Goal: Task Accomplishment & Management: Complete application form

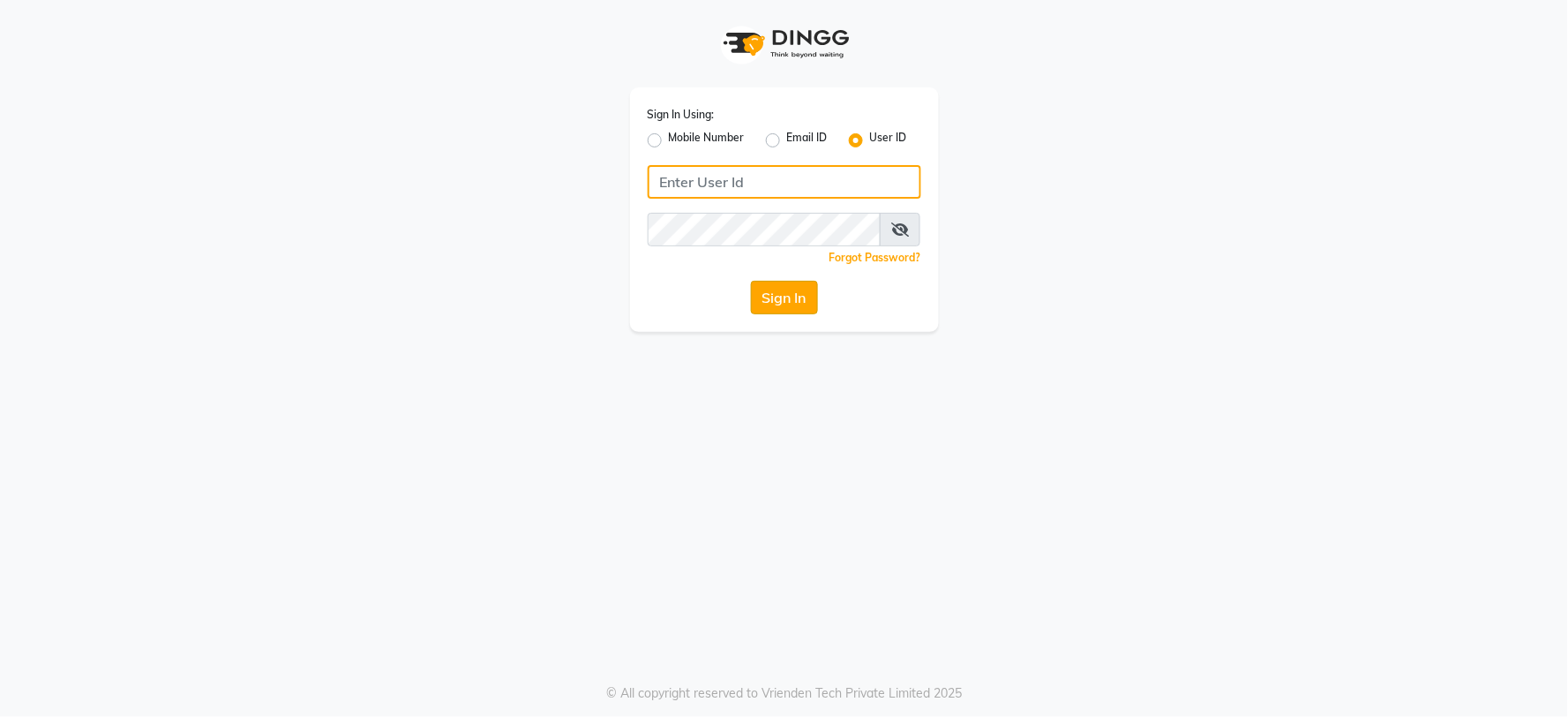
type input "mynailstudio"
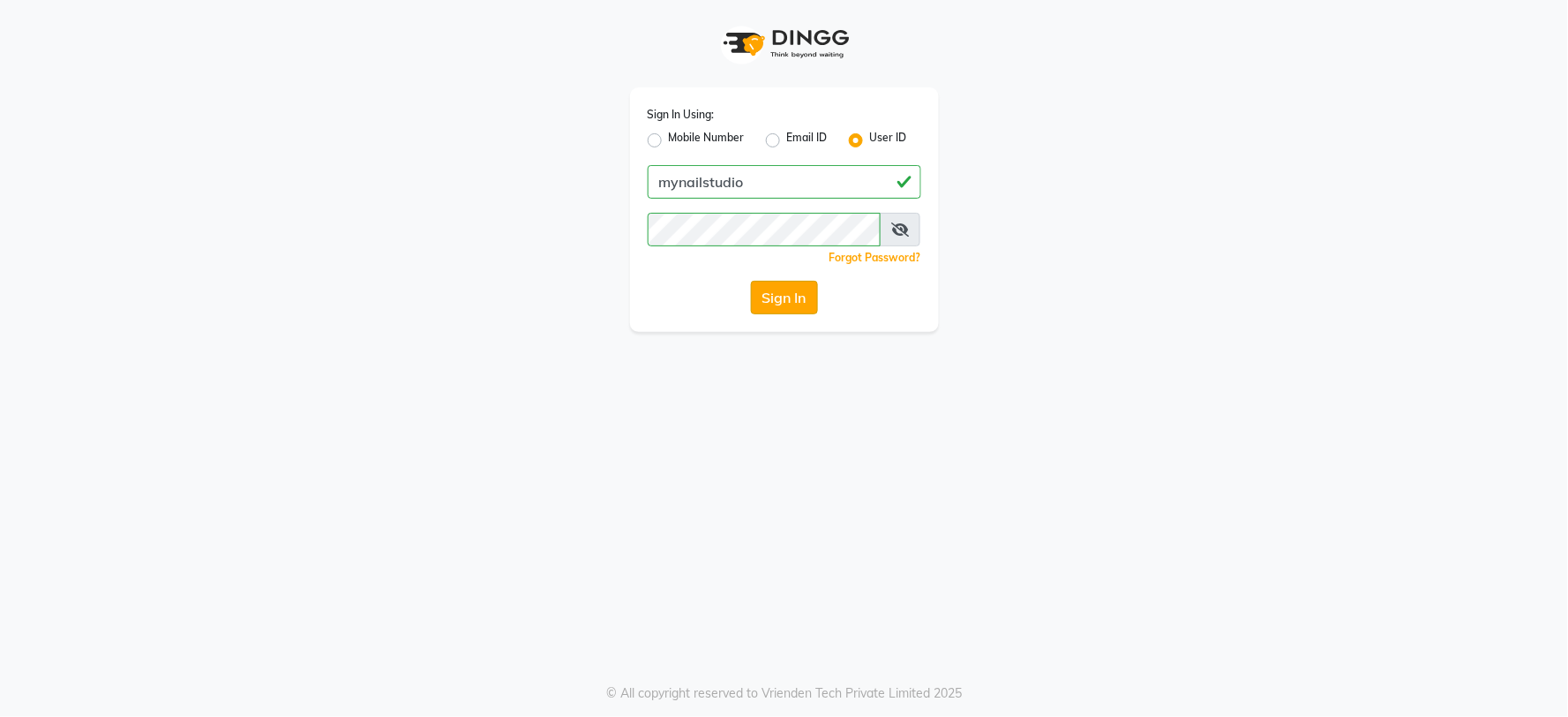
click at [763, 302] on button "Sign In" at bounding box center [784, 297] width 67 height 33
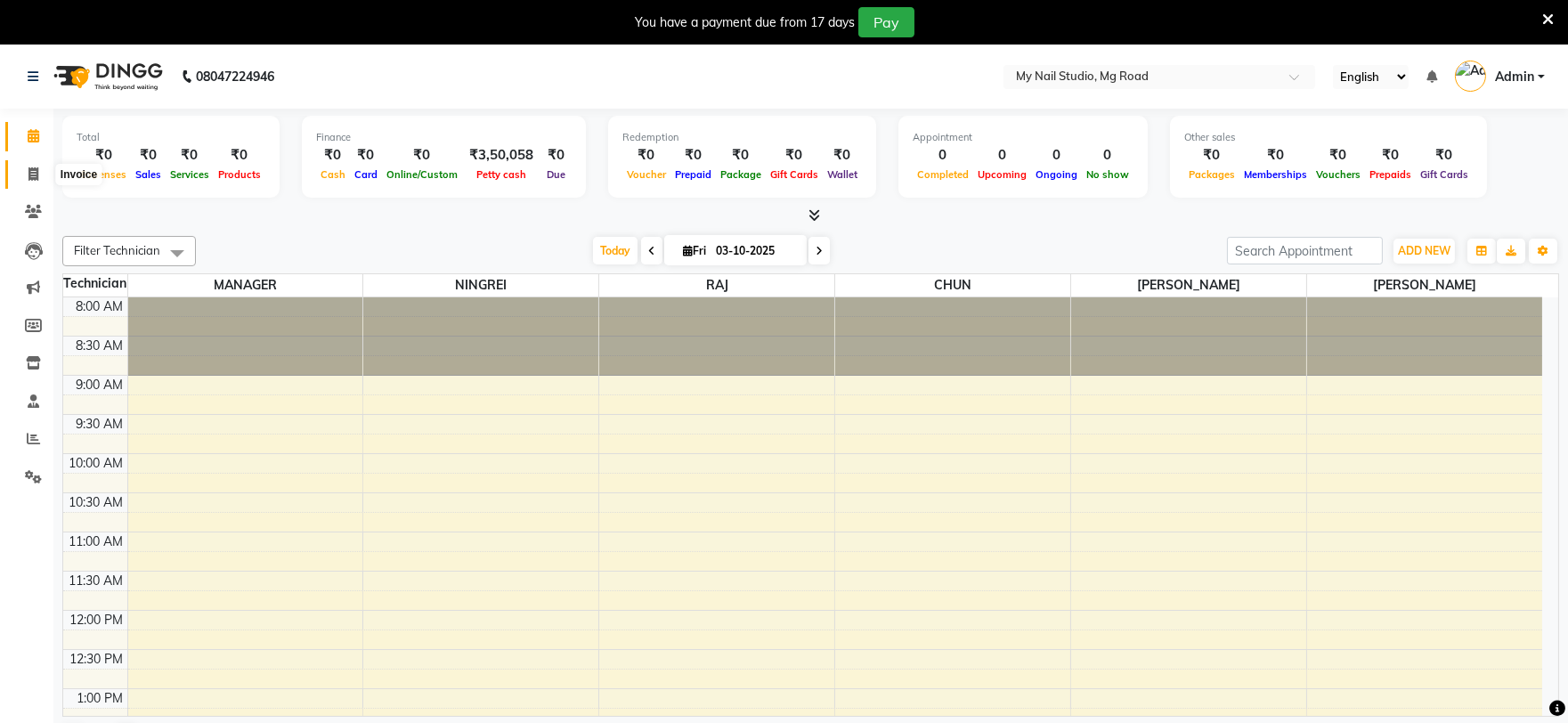
click at [30, 169] on icon at bounding box center [34, 174] width 10 height 13
select select "6915"
select select "service"
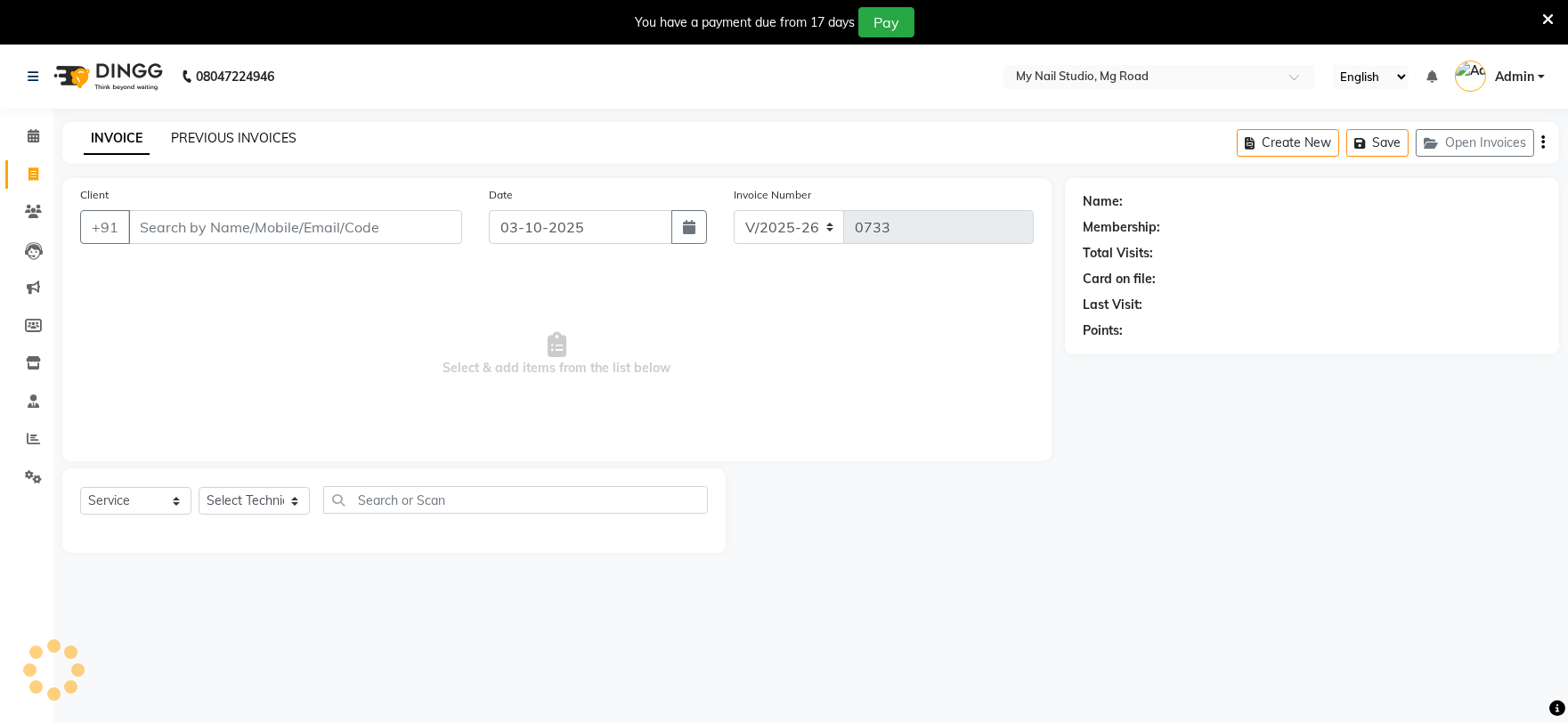
click at [237, 140] on link "PREVIOUS INVOICES" at bounding box center [233, 137] width 126 height 16
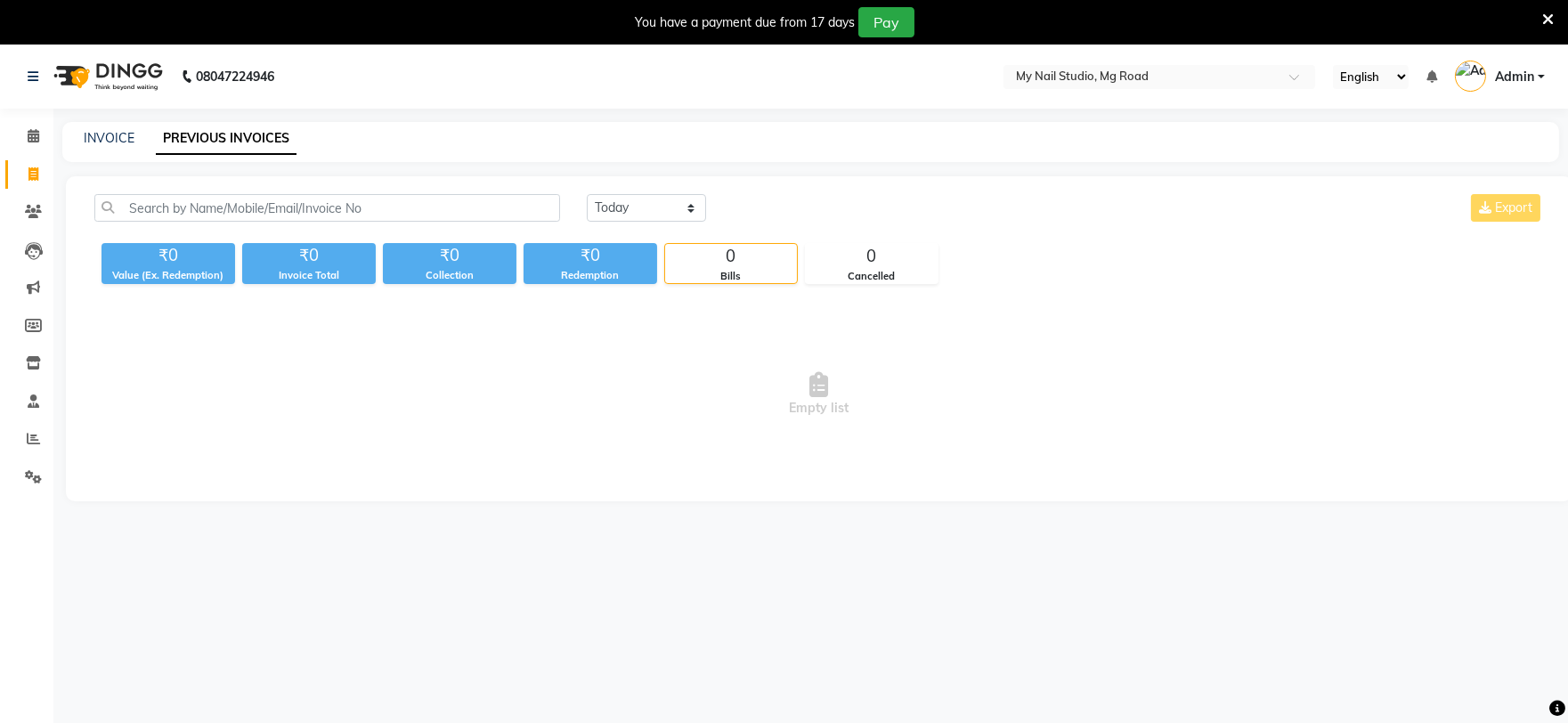
drag, startPoint x: 59, startPoint y: 138, endPoint x: 73, endPoint y: 135, distance: 14.3
click at [62, 138] on main "INVOICE PREVIOUS INVOICES [DATE] [DATE] Custom Range Export ₹0 Value (Ex. Redem…" at bounding box center [811, 325] width 1515 height 406
click at [92, 134] on link "INVOICE" at bounding box center [109, 137] width 51 height 16
select select "6915"
select select "service"
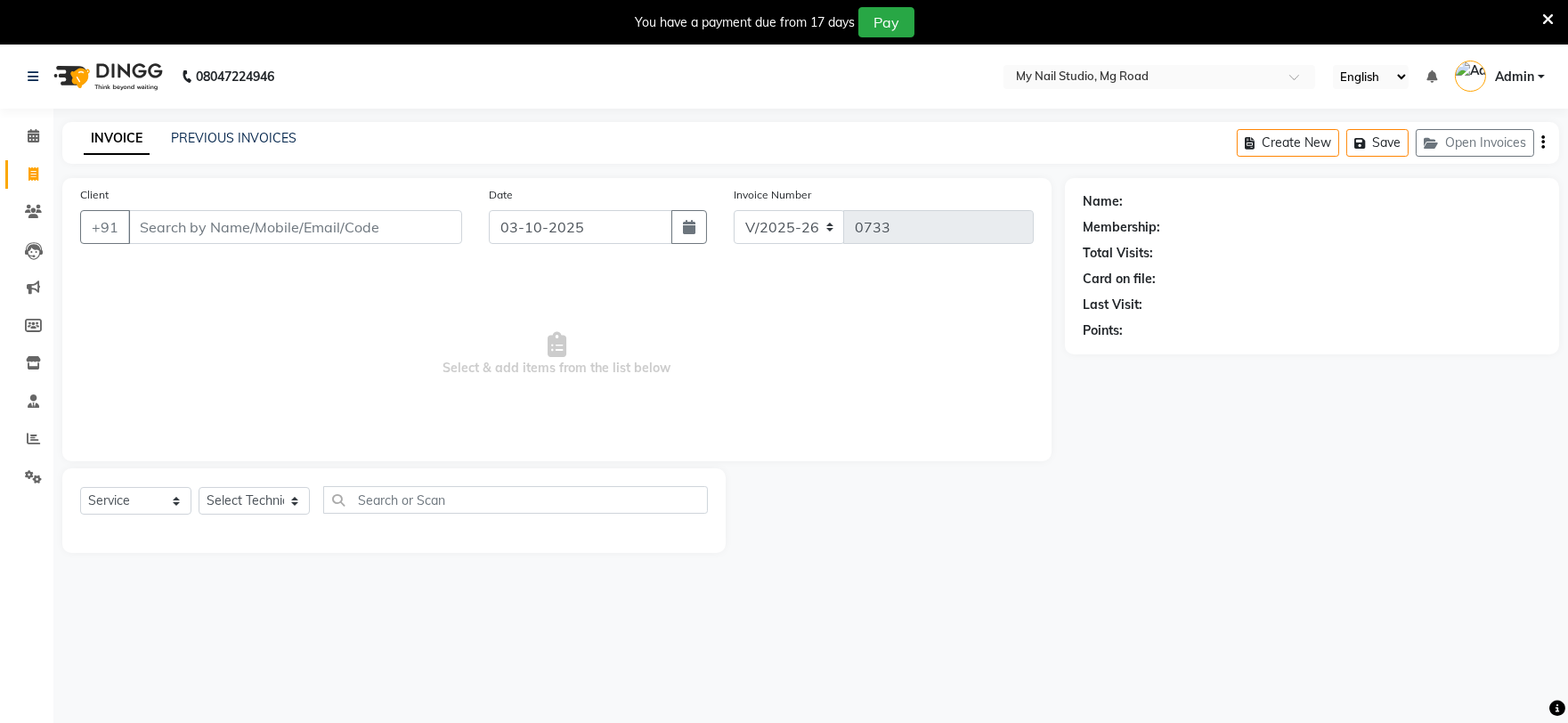
click at [390, 217] on input "Client" at bounding box center [295, 227] width 334 height 34
click at [365, 227] on input "Client" at bounding box center [295, 227] width 334 height 34
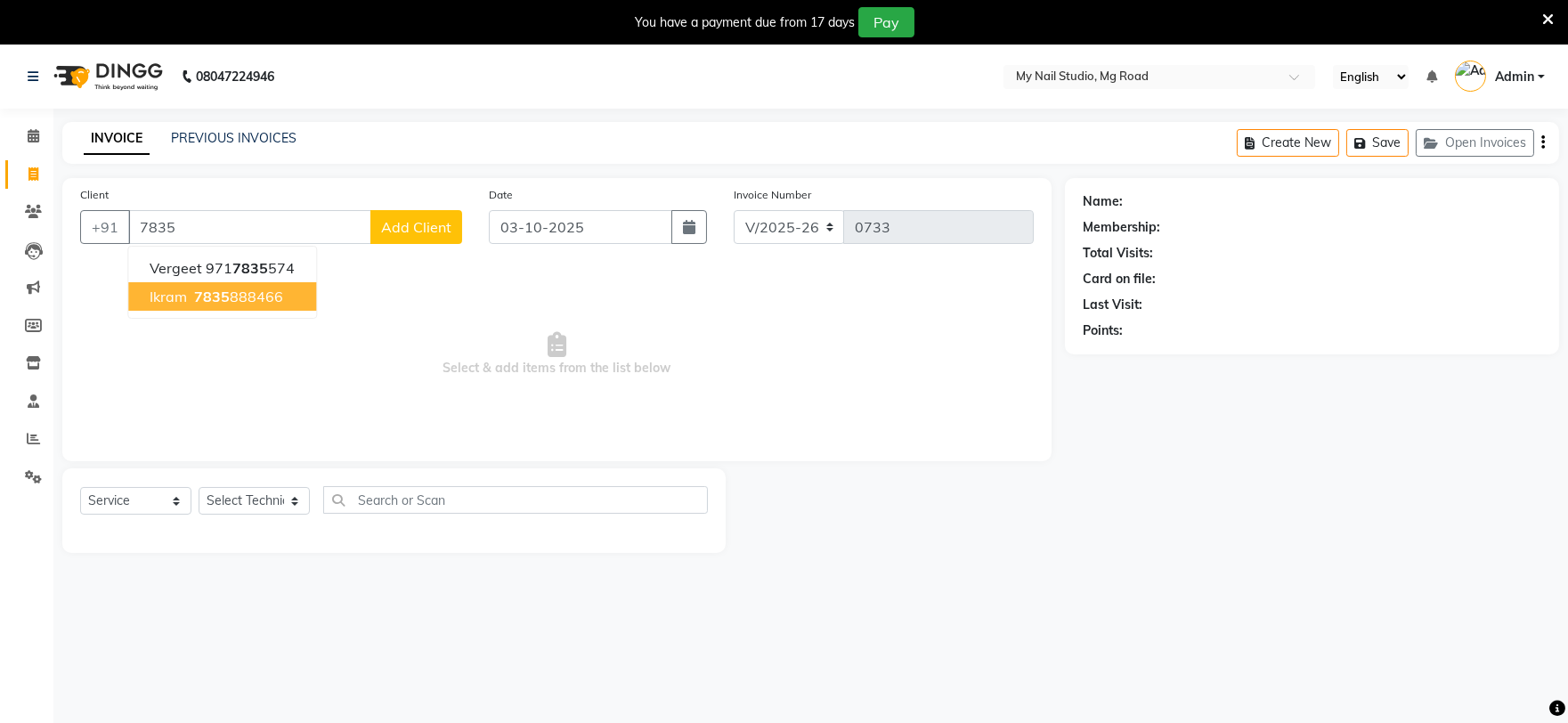
click at [261, 287] on ngb-highlight "7835 888466" at bounding box center [236, 296] width 92 height 18
type input "7835888466"
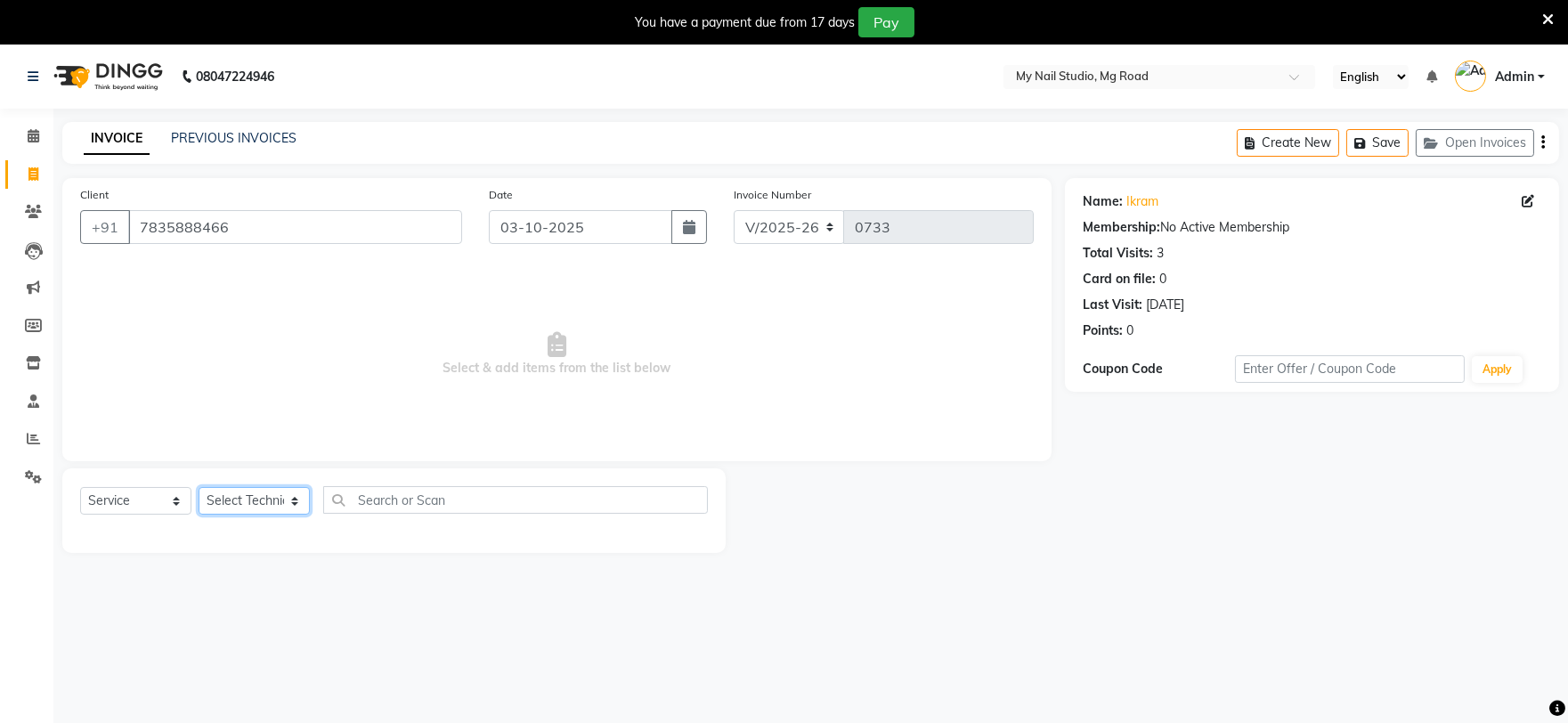
click at [262, 504] on select "Select Technician [PERSON_NAME] [PERSON_NAME] MANAGER [PERSON_NAME]" at bounding box center [255, 500] width 111 height 28
select select "84162"
click at [199, 488] on select "Select Technician [PERSON_NAME] [PERSON_NAME] MANAGER [PERSON_NAME]" at bounding box center [255, 500] width 111 height 28
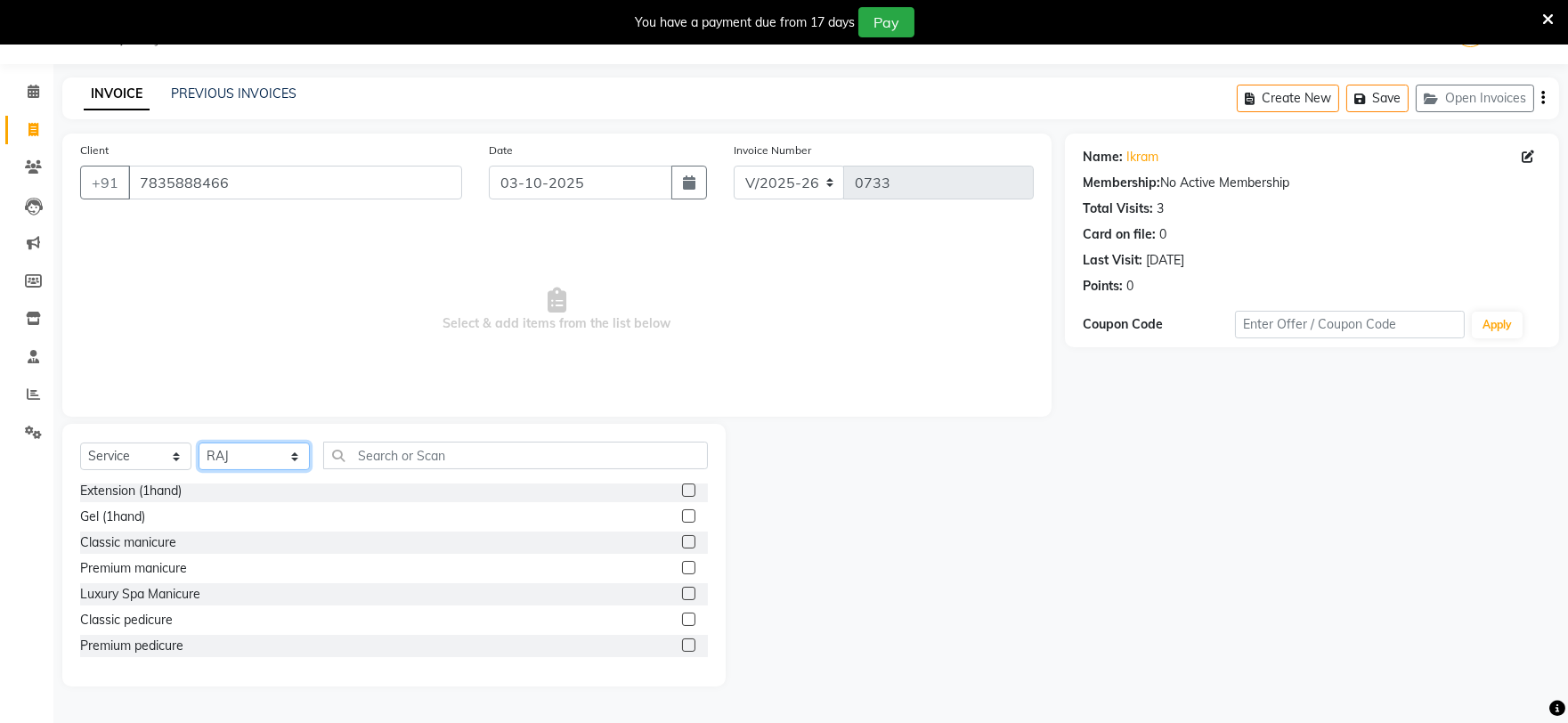
scroll to position [441, 0]
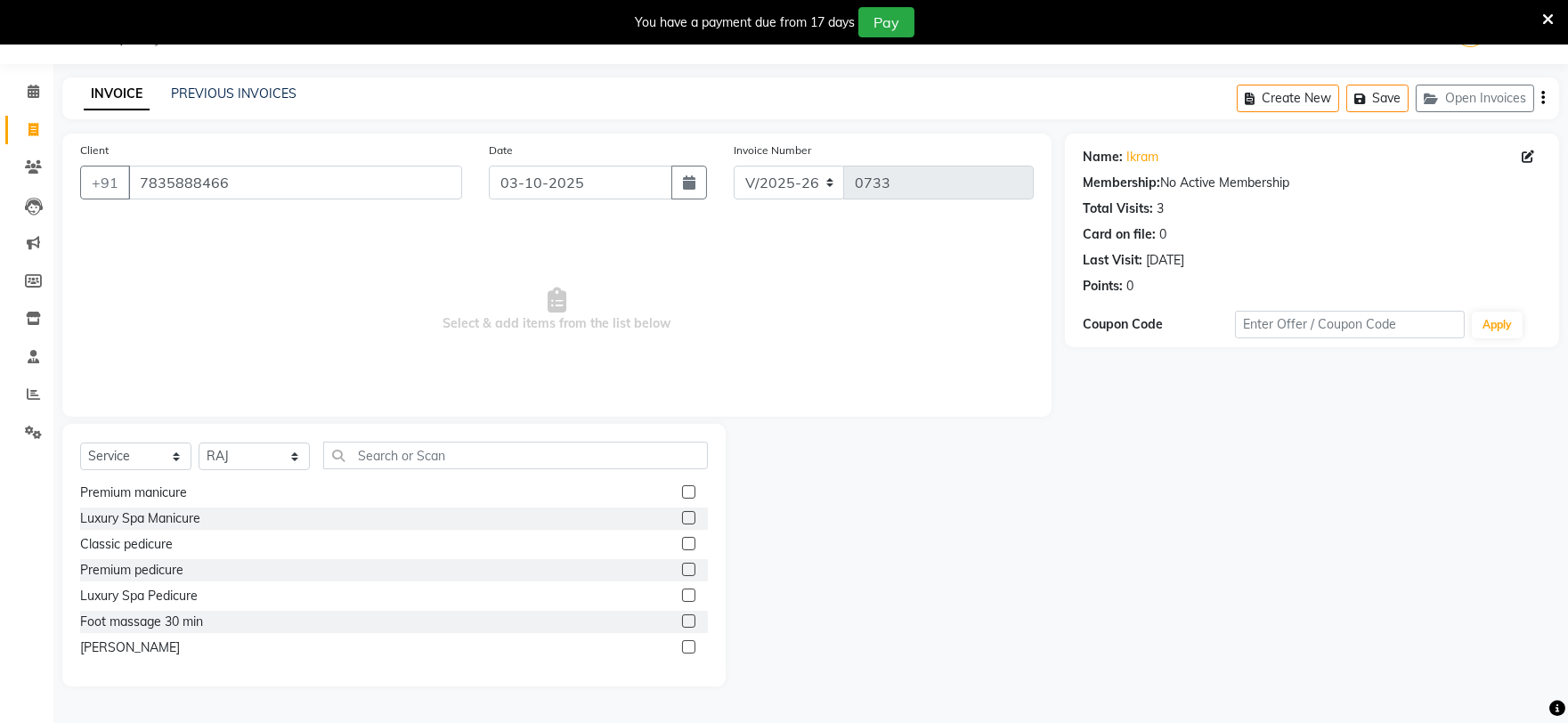
click at [682, 619] on label at bounding box center [689, 621] width 13 height 13
click at [682, 619] on input "checkbox" at bounding box center [688, 621] width 12 height 12
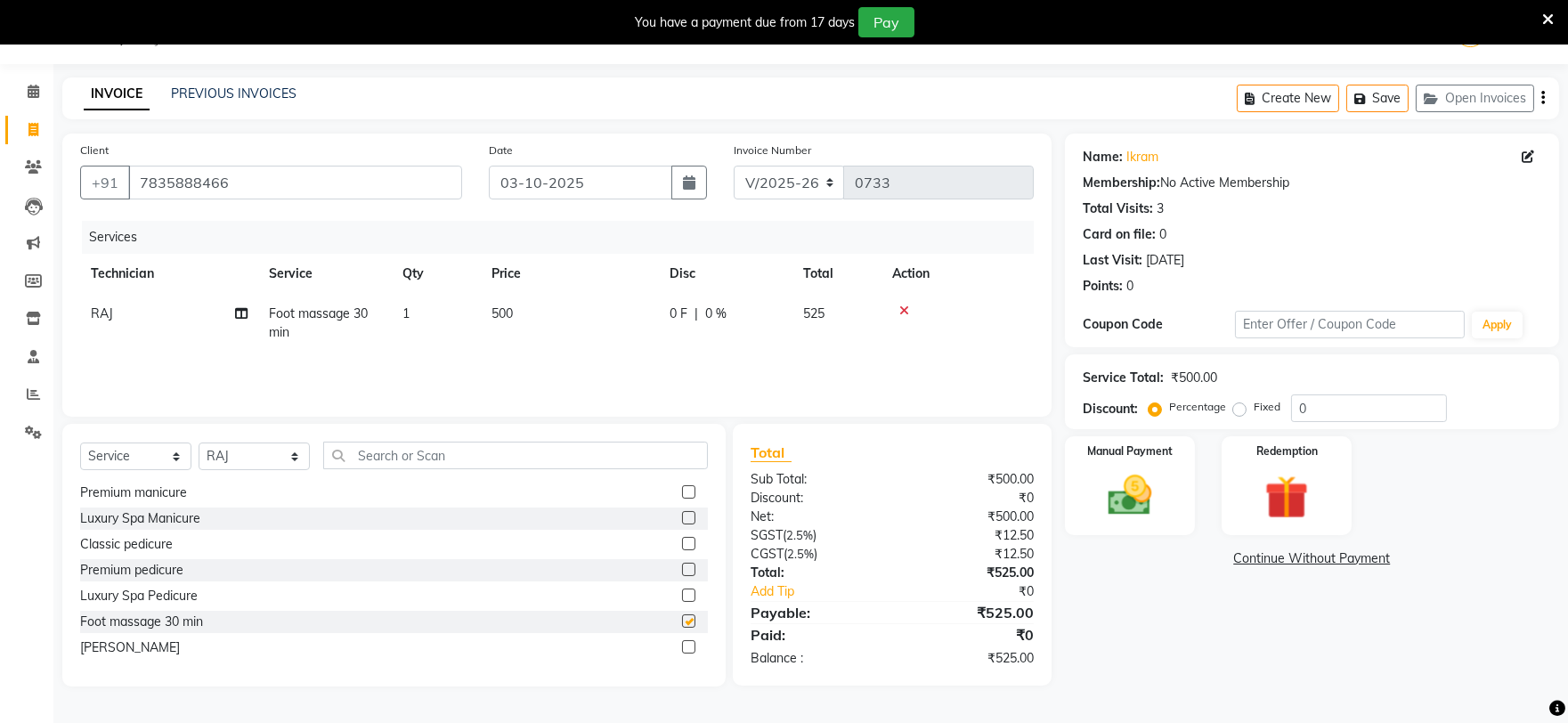
checkbox input "false"
click at [547, 312] on td "500" at bounding box center [570, 323] width 178 height 59
select select "84162"
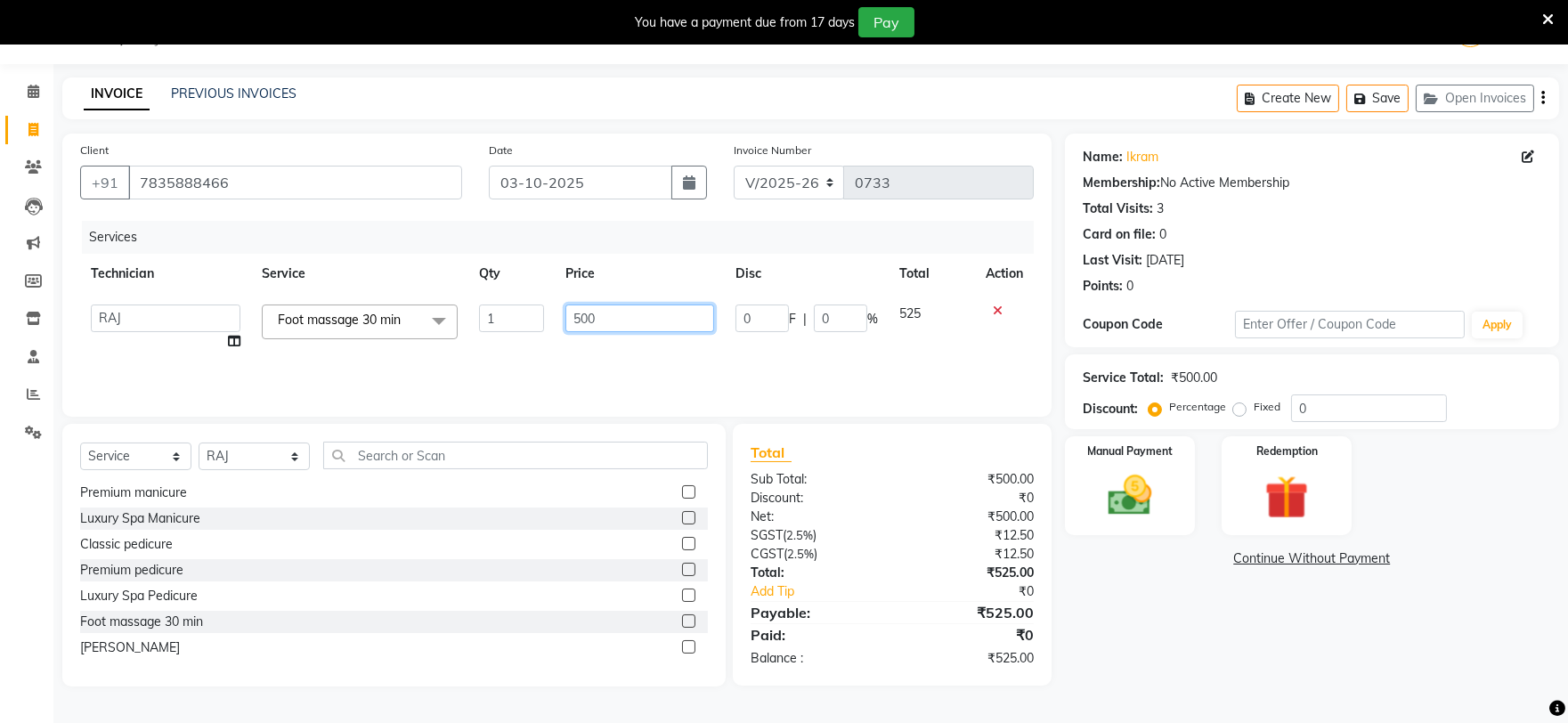
click at [639, 312] on input "500" at bounding box center [640, 318] width 149 height 28
type input "5"
type input "400"
click at [1155, 591] on div "Name: Ikram Membership: No Active Membership Total Visits: 3 Card on file: 0 La…" at bounding box center [1319, 410] width 507 height 553
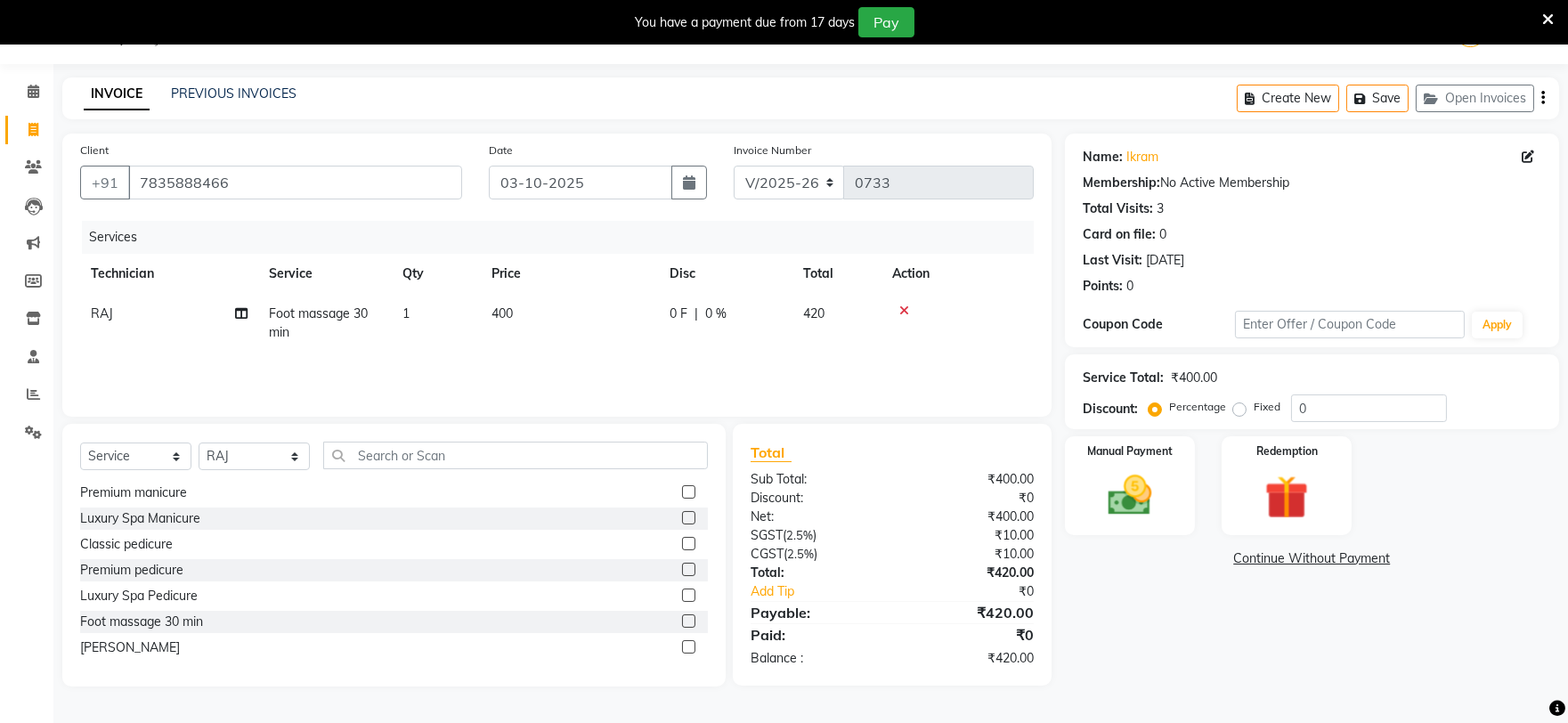
click at [528, 314] on td "400" at bounding box center [570, 323] width 178 height 59
select select "84162"
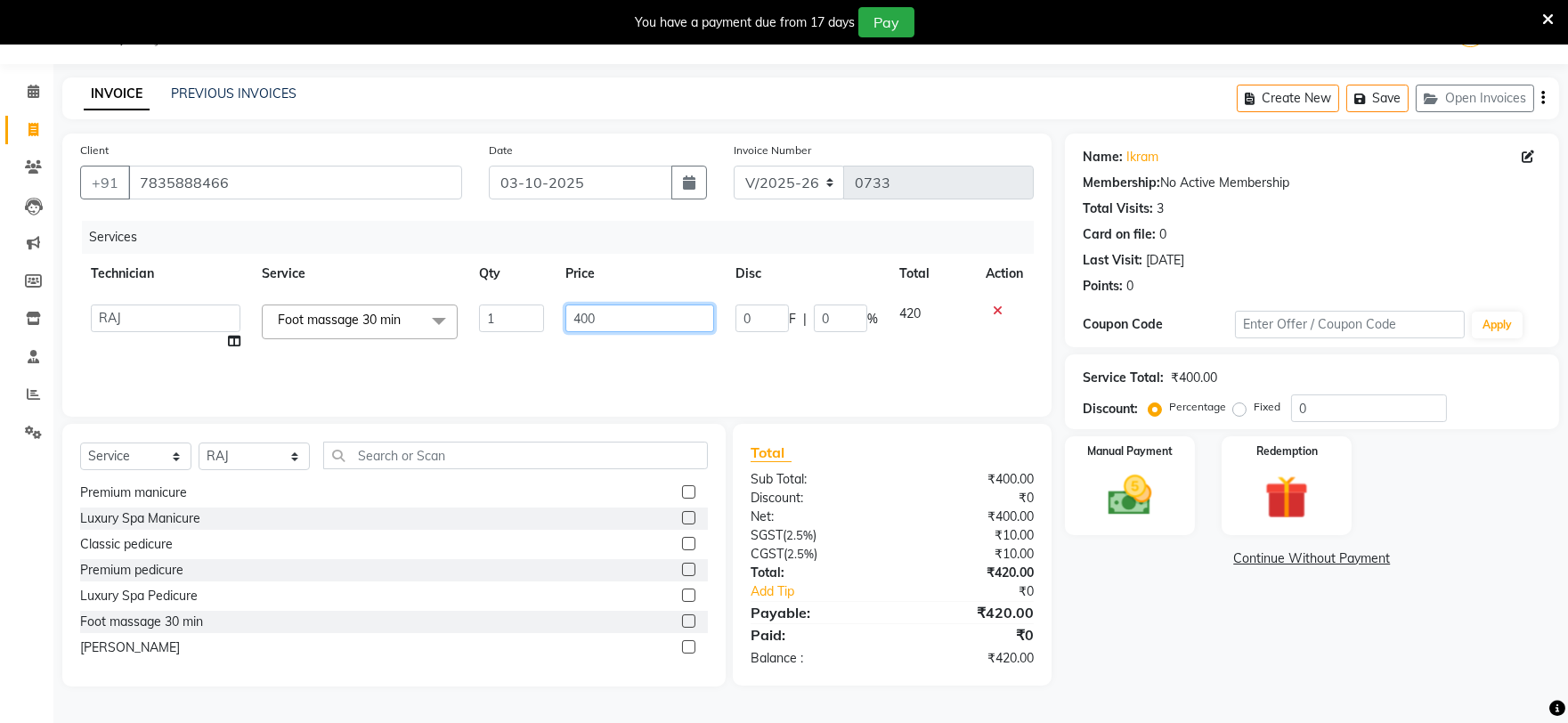
click at [608, 316] on input "400" at bounding box center [640, 318] width 149 height 28
type input "490"
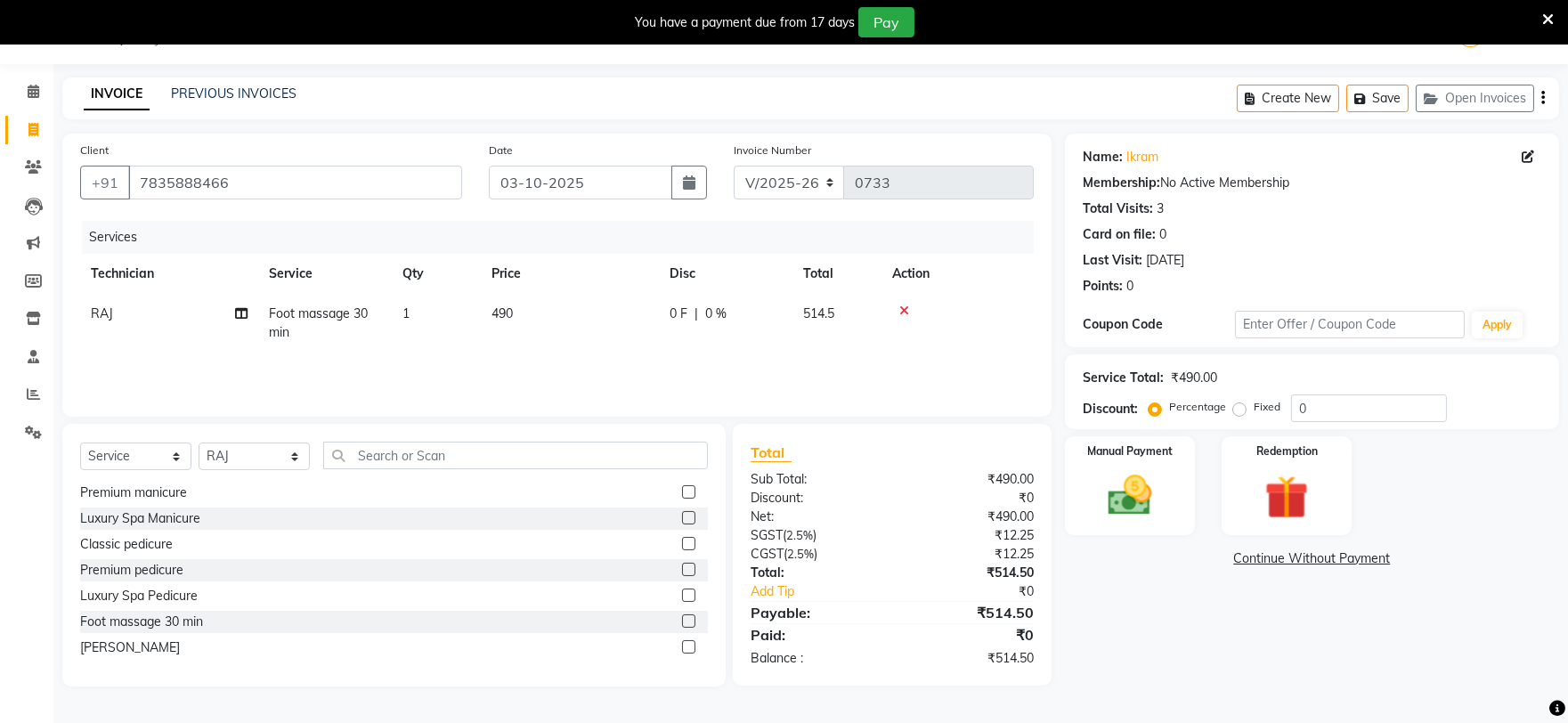
click at [1165, 661] on div "Name: Ikram Membership: No Active Membership Total Visits: 3 Card on file: 0 La…" at bounding box center [1319, 410] width 507 height 553
drag, startPoint x: 517, startPoint y: 309, endPoint x: 563, endPoint y: 309, distance: 46.0
click at [518, 309] on td "490" at bounding box center [570, 323] width 178 height 59
select select "84162"
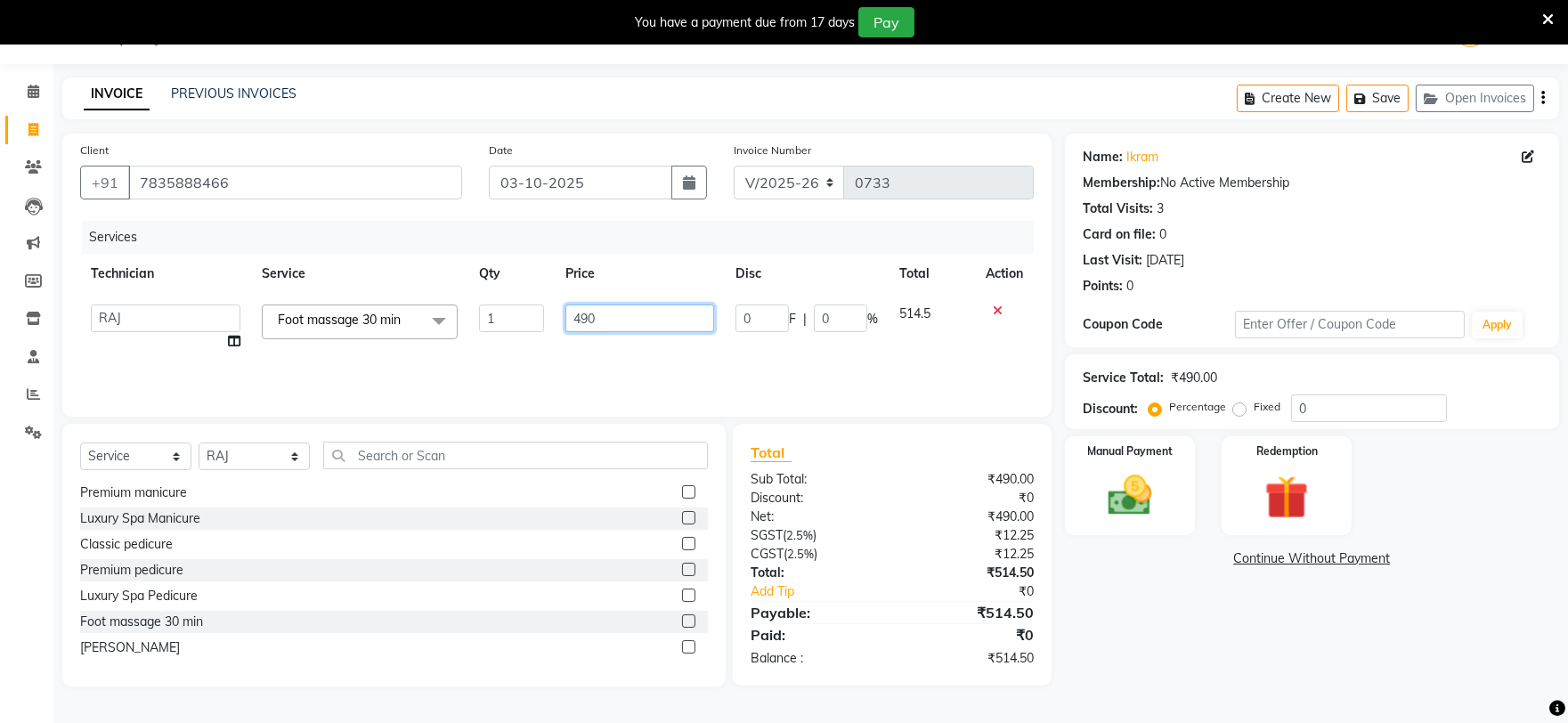
drag, startPoint x: 563, startPoint y: 309, endPoint x: 615, endPoint y: 312, distance: 52.1
click at [592, 311] on input "490" at bounding box center [640, 318] width 149 height 28
click at [617, 312] on input "490" at bounding box center [640, 318] width 149 height 28
type input "480"
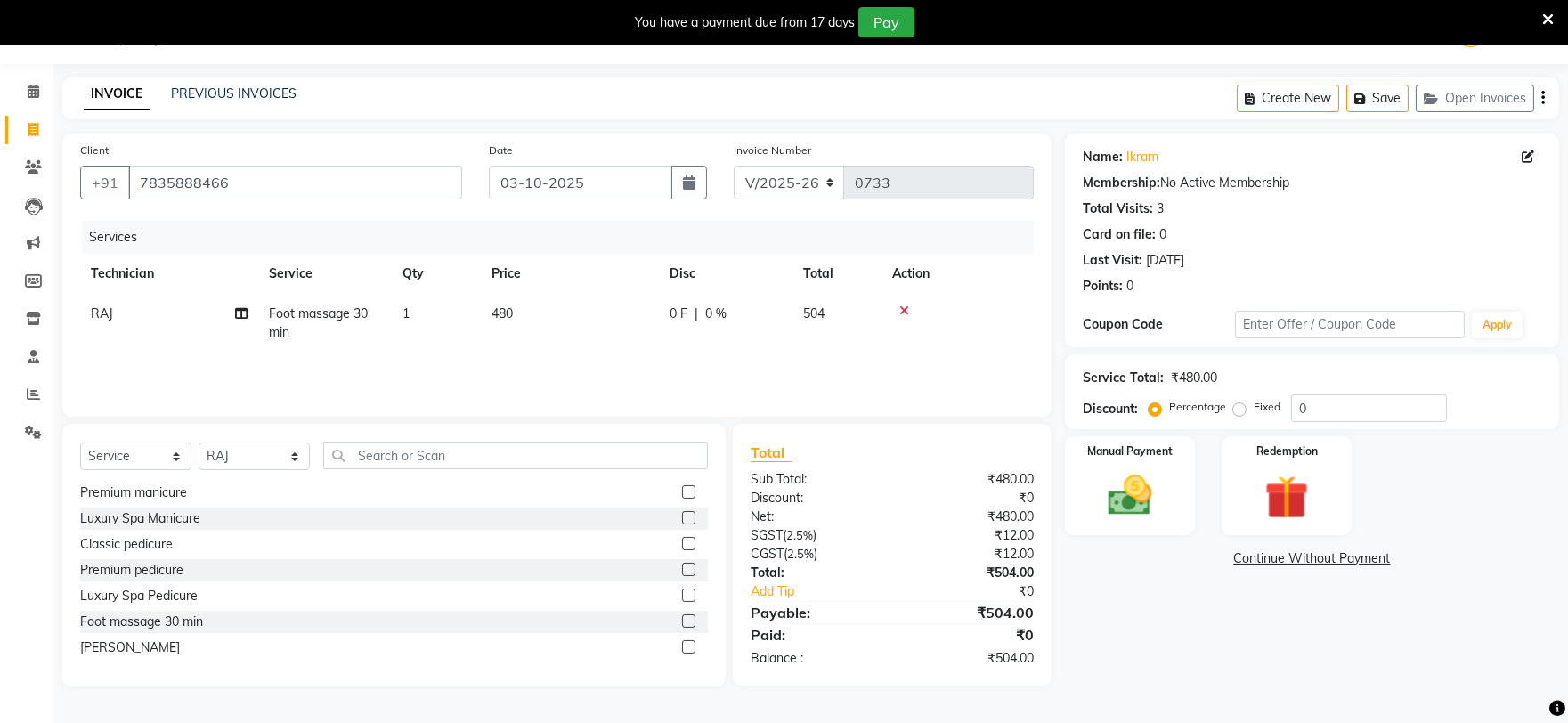
click at [1111, 600] on div "Name: Ikram Membership: No Active Membership Total Visits: 3 Card on file: 0 La…" at bounding box center [1319, 410] width 507 height 553
click at [566, 305] on td "480" at bounding box center [570, 323] width 178 height 59
select select "84162"
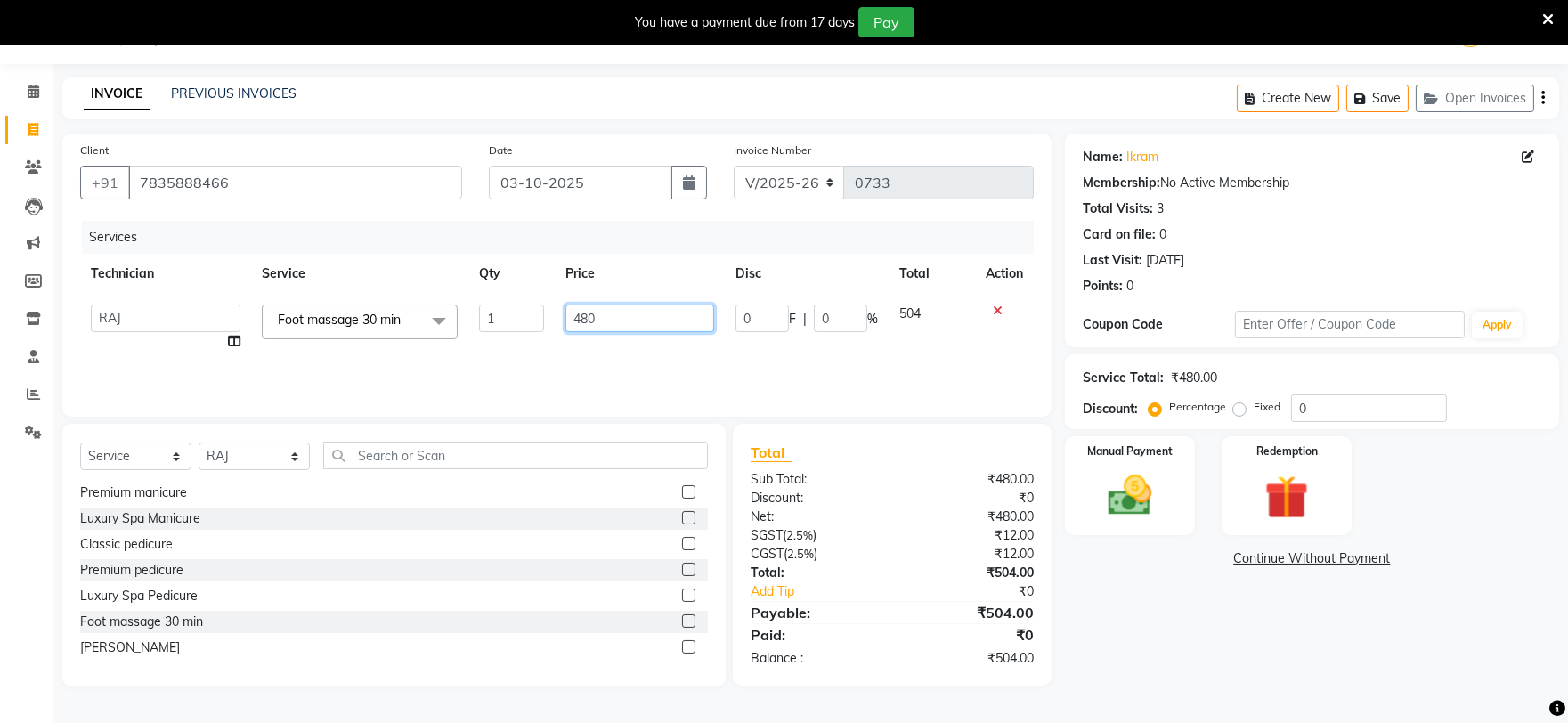
click at [655, 326] on input "480" at bounding box center [640, 318] width 149 height 28
type input "475"
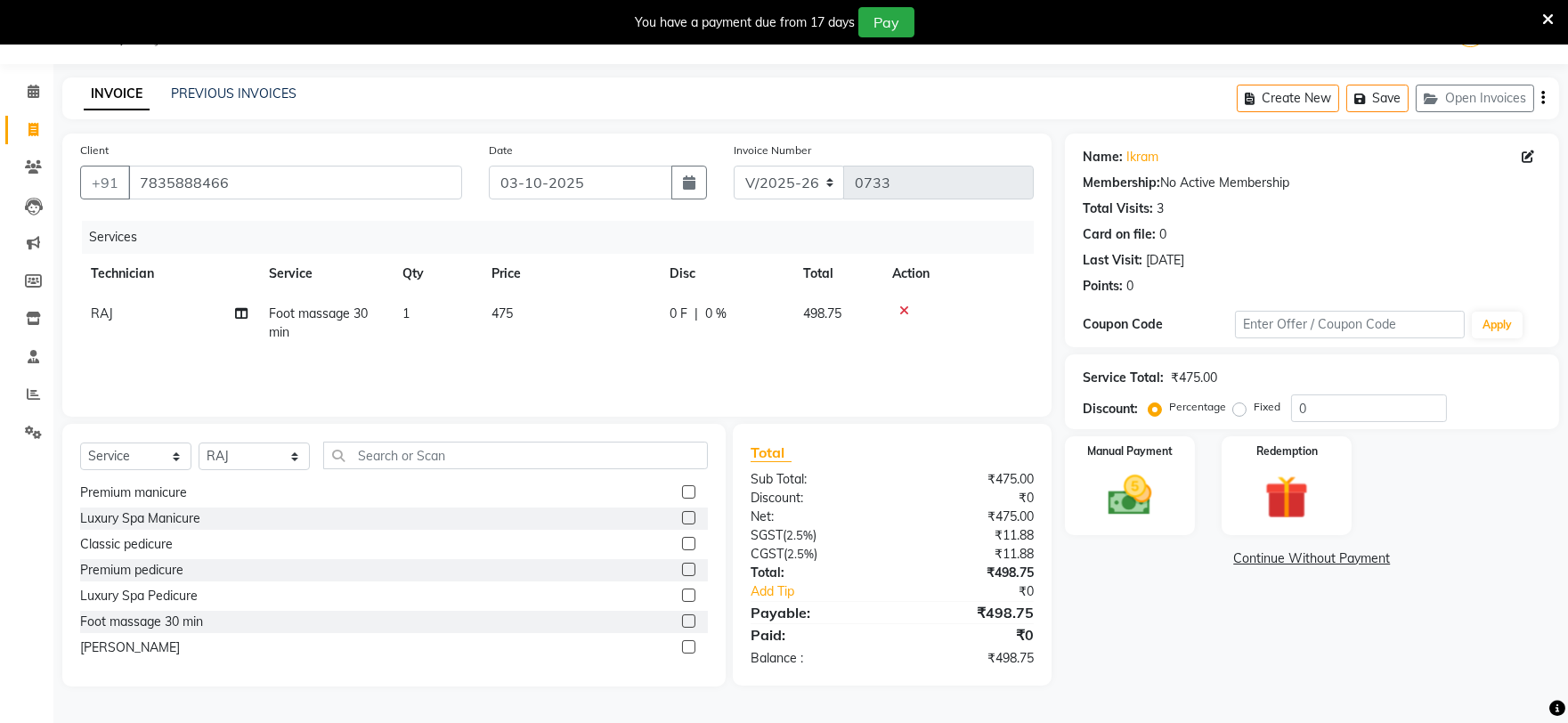
click at [1183, 632] on div "Name: Ikram Membership: No Active Membership Total Visits: 3 Card on file: 0 La…" at bounding box center [1319, 410] width 507 height 553
click at [558, 310] on td "475" at bounding box center [570, 323] width 178 height 59
select select "84162"
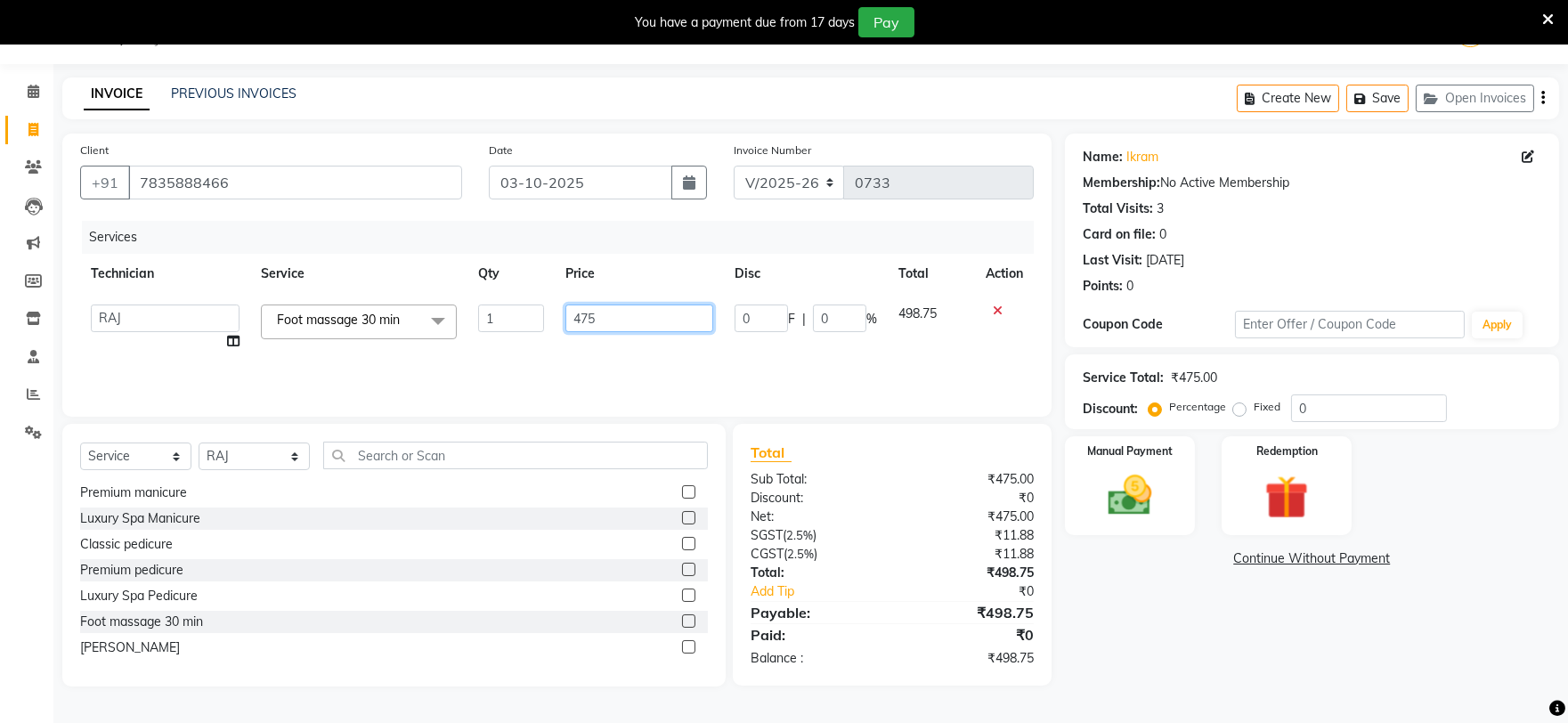
click at [632, 318] on input "475" at bounding box center [640, 318] width 148 height 28
type input "476"
click at [1160, 591] on div "Name: Ikram Membership: No Active Membership Total Visits: 3 Card on file: 0 La…" at bounding box center [1319, 410] width 507 height 553
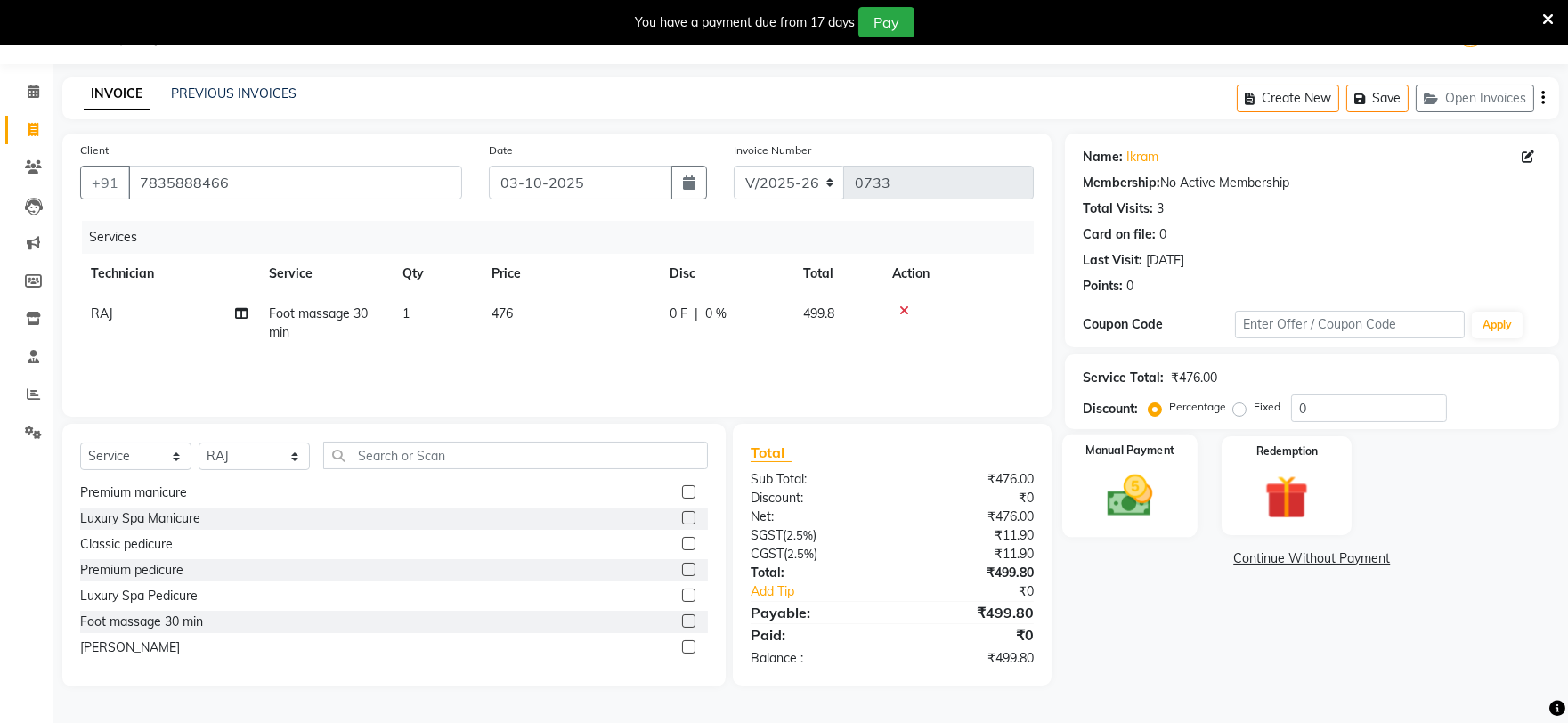
click at [1099, 470] on img at bounding box center [1129, 495] width 74 height 53
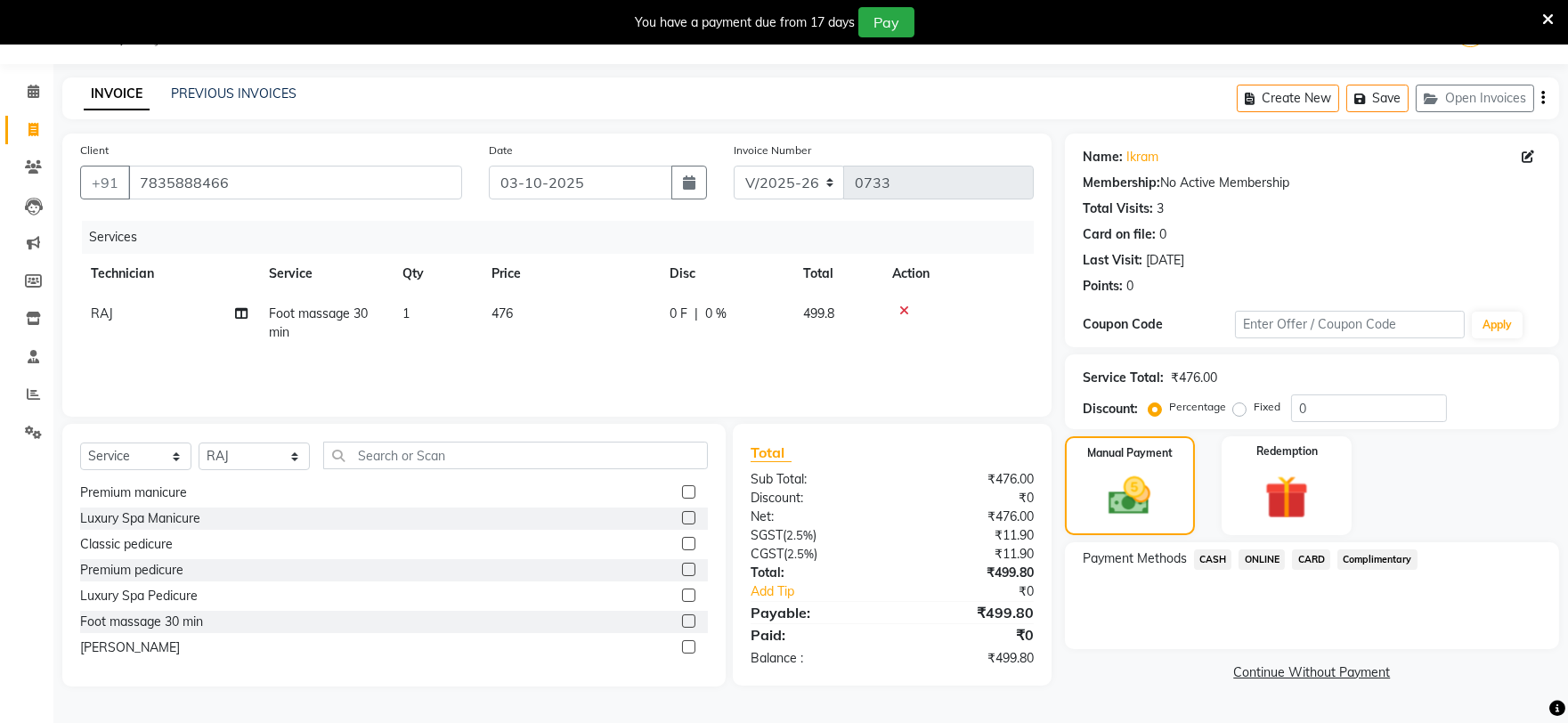
click at [1214, 562] on span "CASH" at bounding box center [1213, 559] width 38 height 20
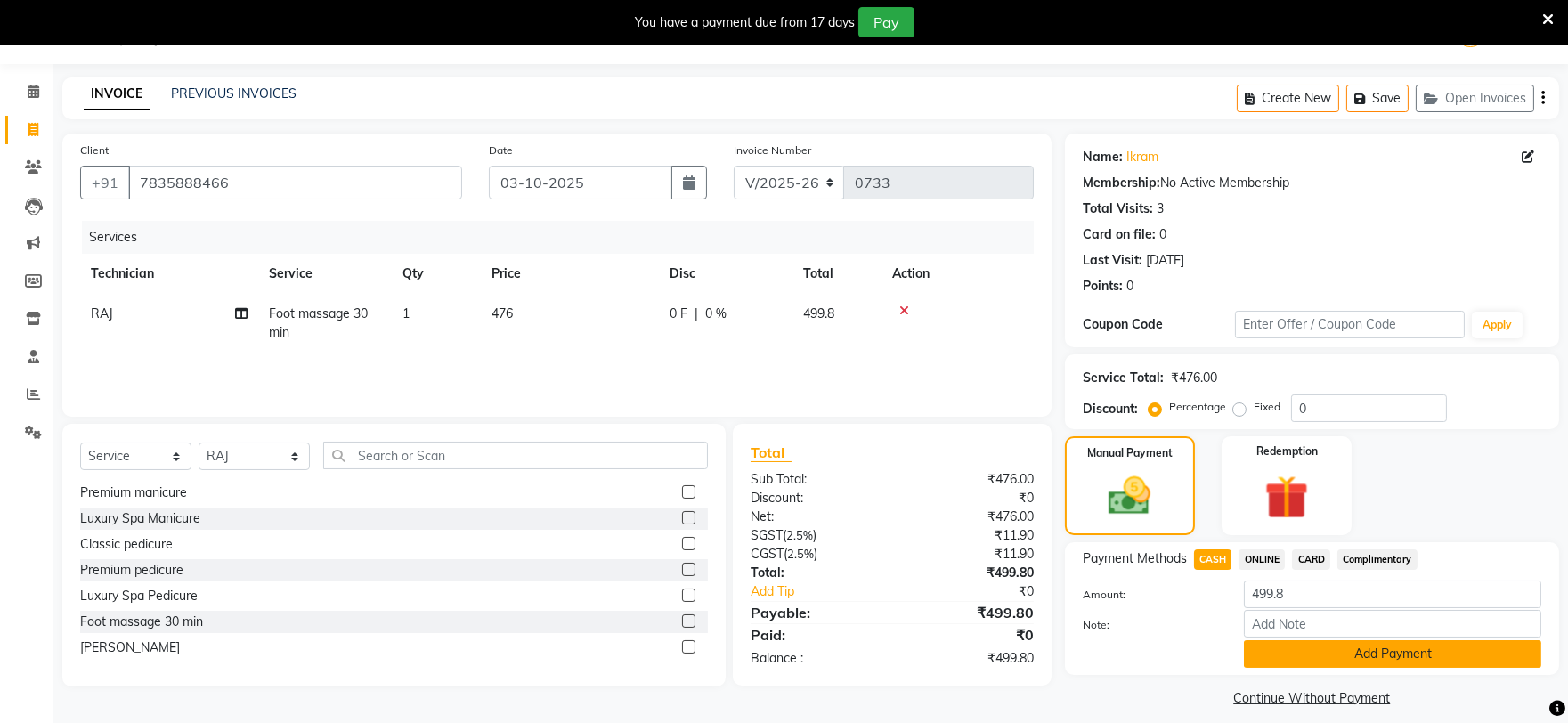
click at [1324, 662] on button "Add Payment" at bounding box center [1393, 654] width 298 height 28
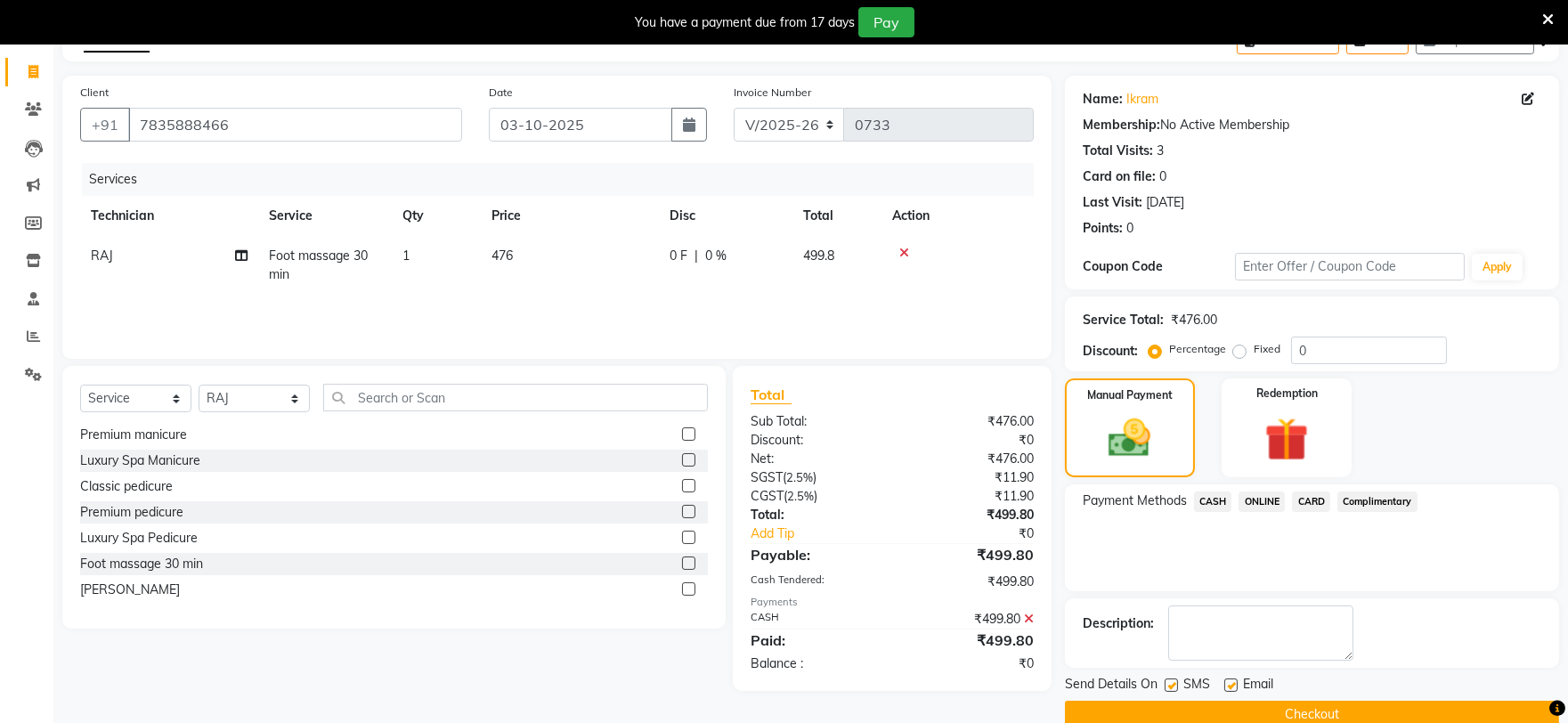
scroll to position [134, 0]
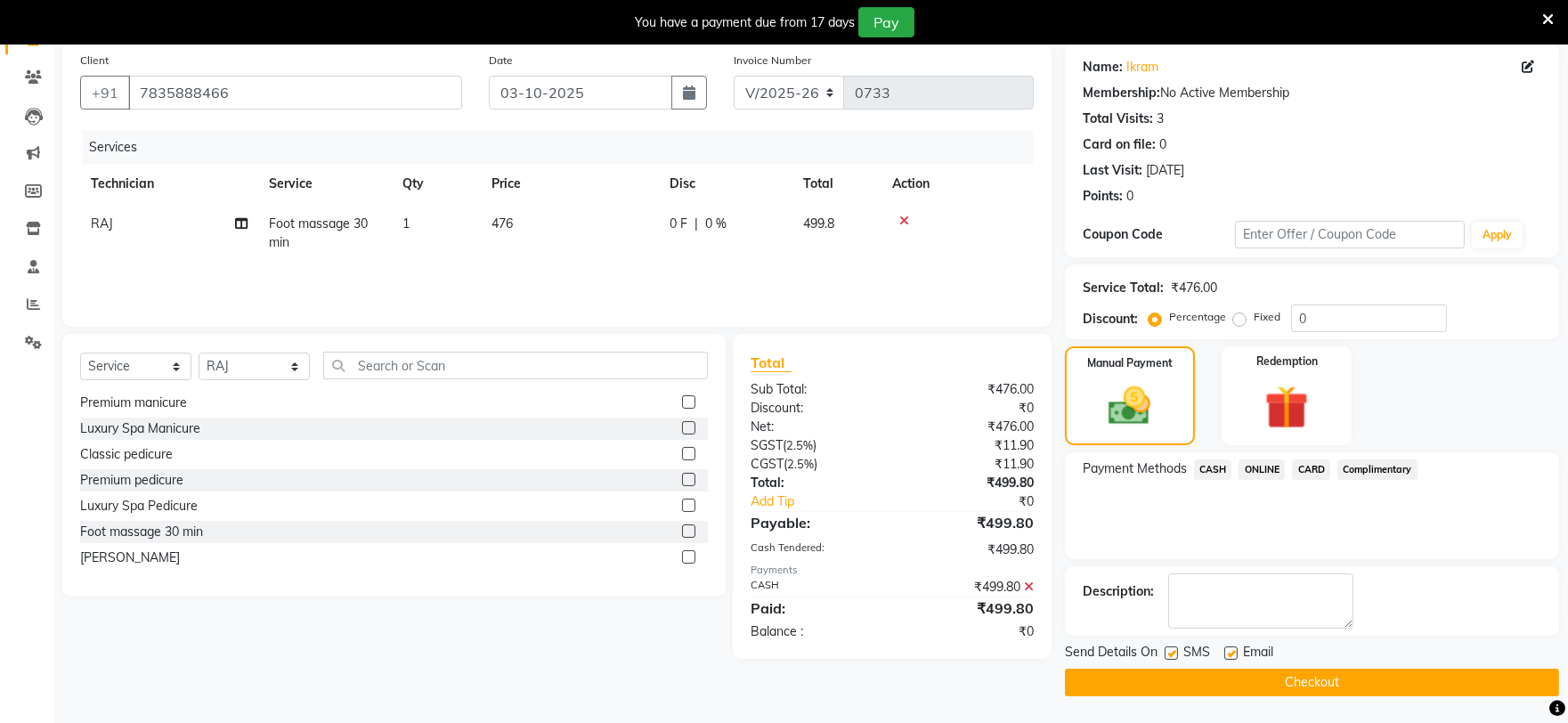
click at [1302, 692] on button "Checkout" at bounding box center [1312, 682] width 494 height 28
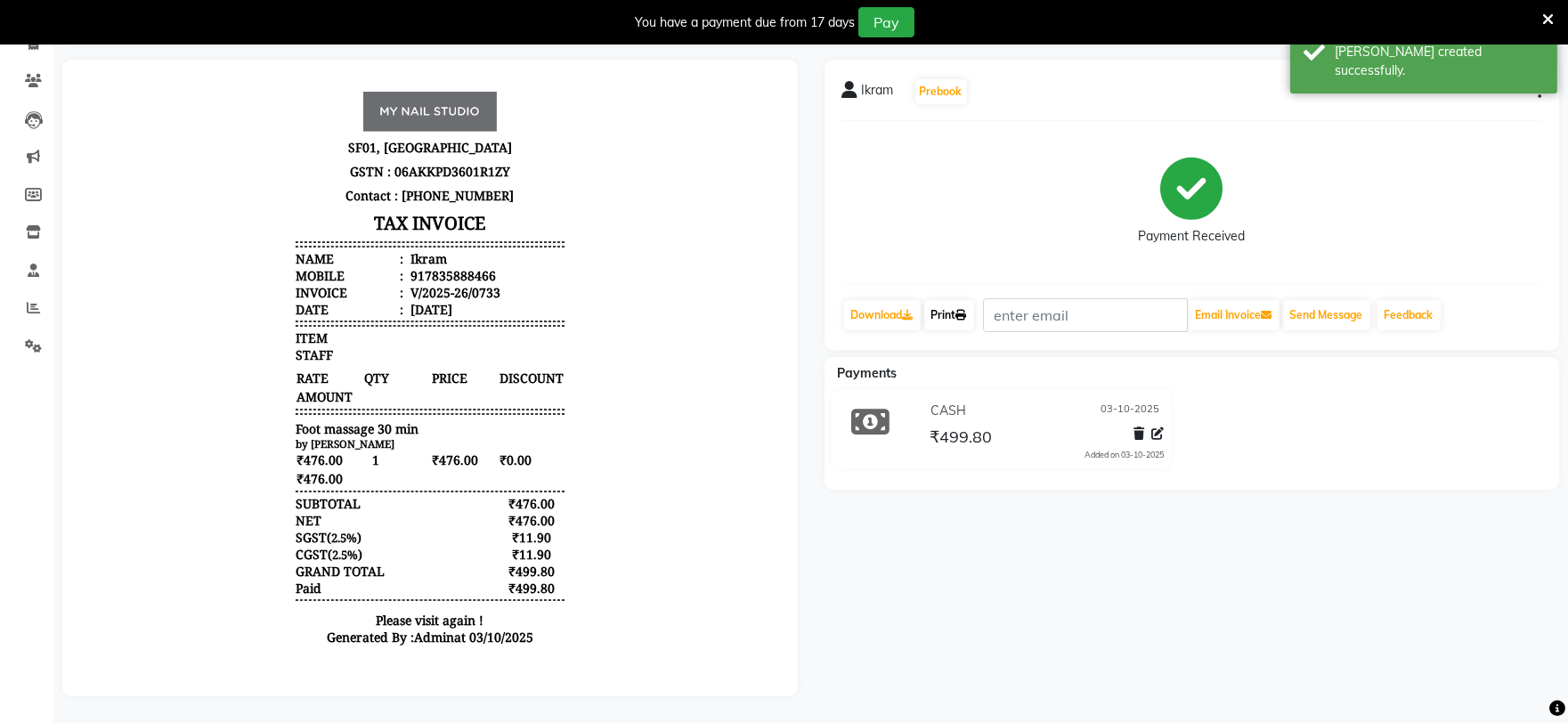
click at [968, 313] on icon at bounding box center [962, 315] width 11 height 11
select select "service"
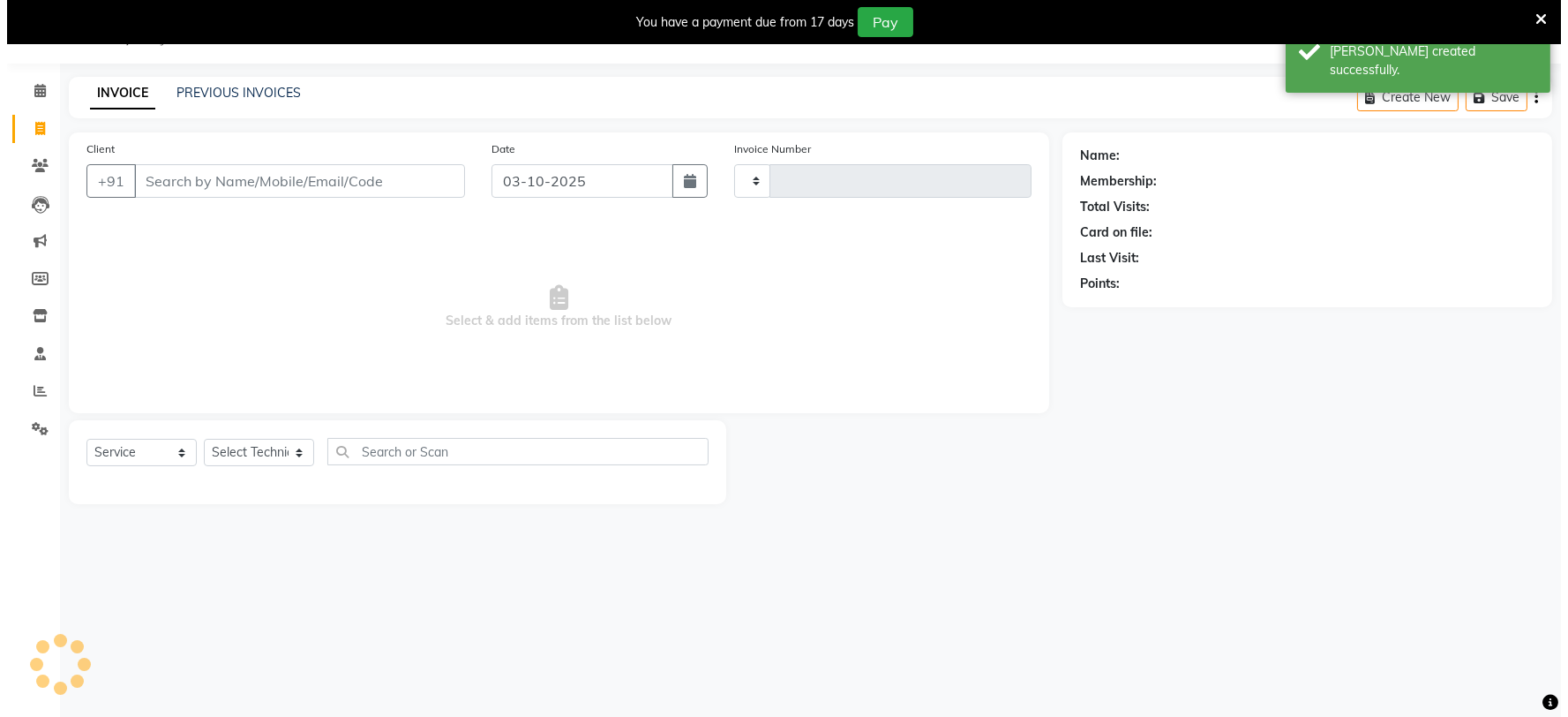
scroll to position [44, 0]
type input "0734"
select select "6915"
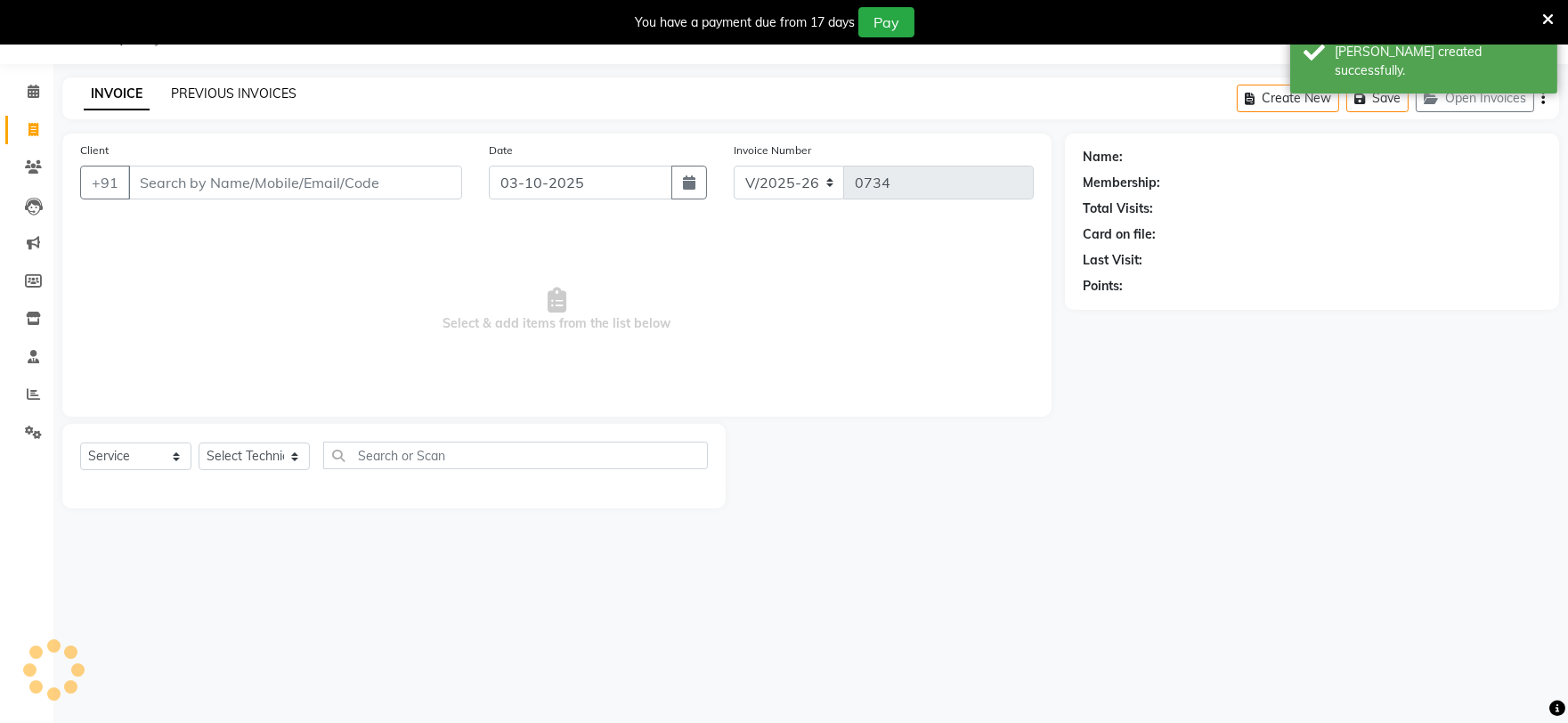
click at [213, 85] on link "PREVIOUS INVOICES" at bounding box center [233, 93] width 126 height 16
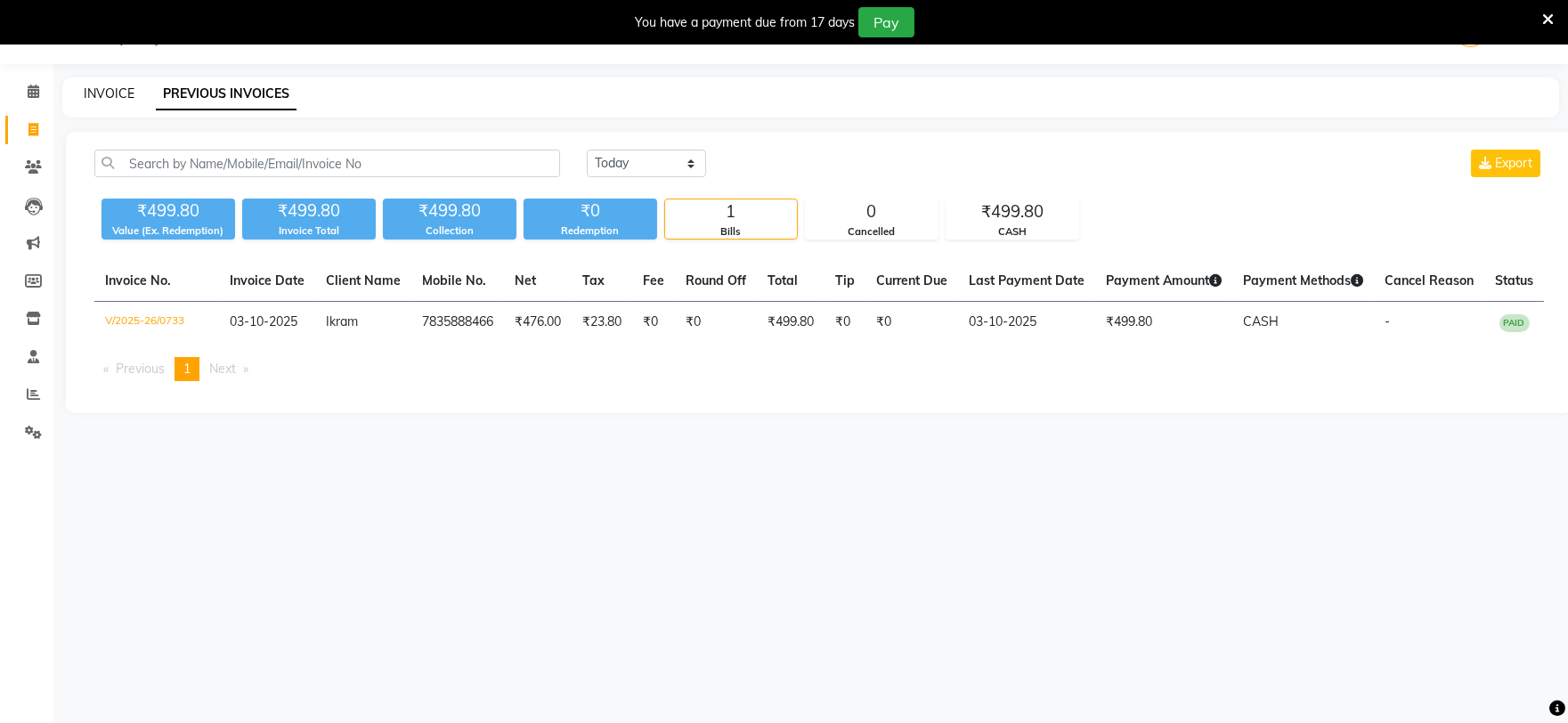
click at [121, 93] on link "INVOICE" at bounding box center [109, 93] width 51 height 16
select select "service"
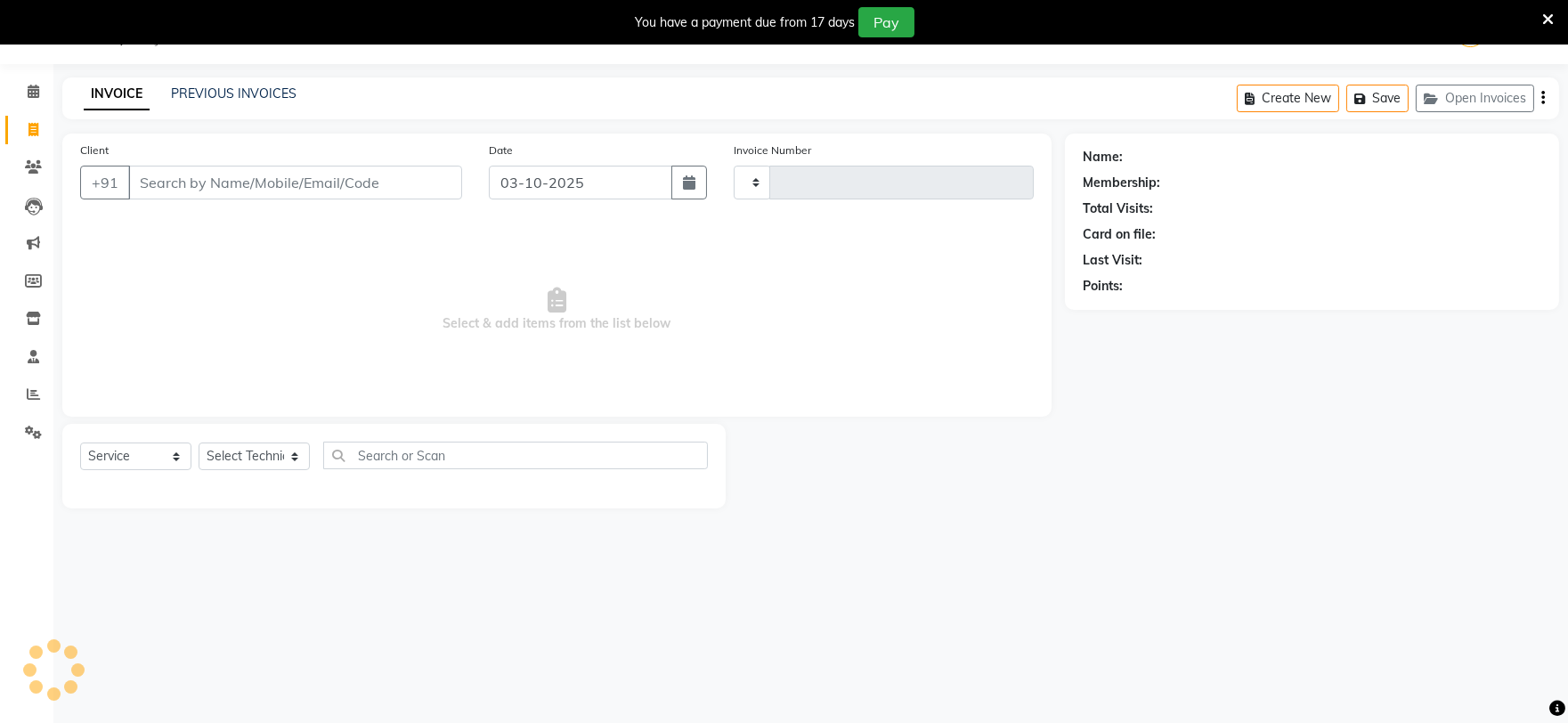
type input "0734"
select select "6915"
click at [281, 94] on link "PREVIOUS INVOICES" at bounding box center [233, 93] width 126 height 16
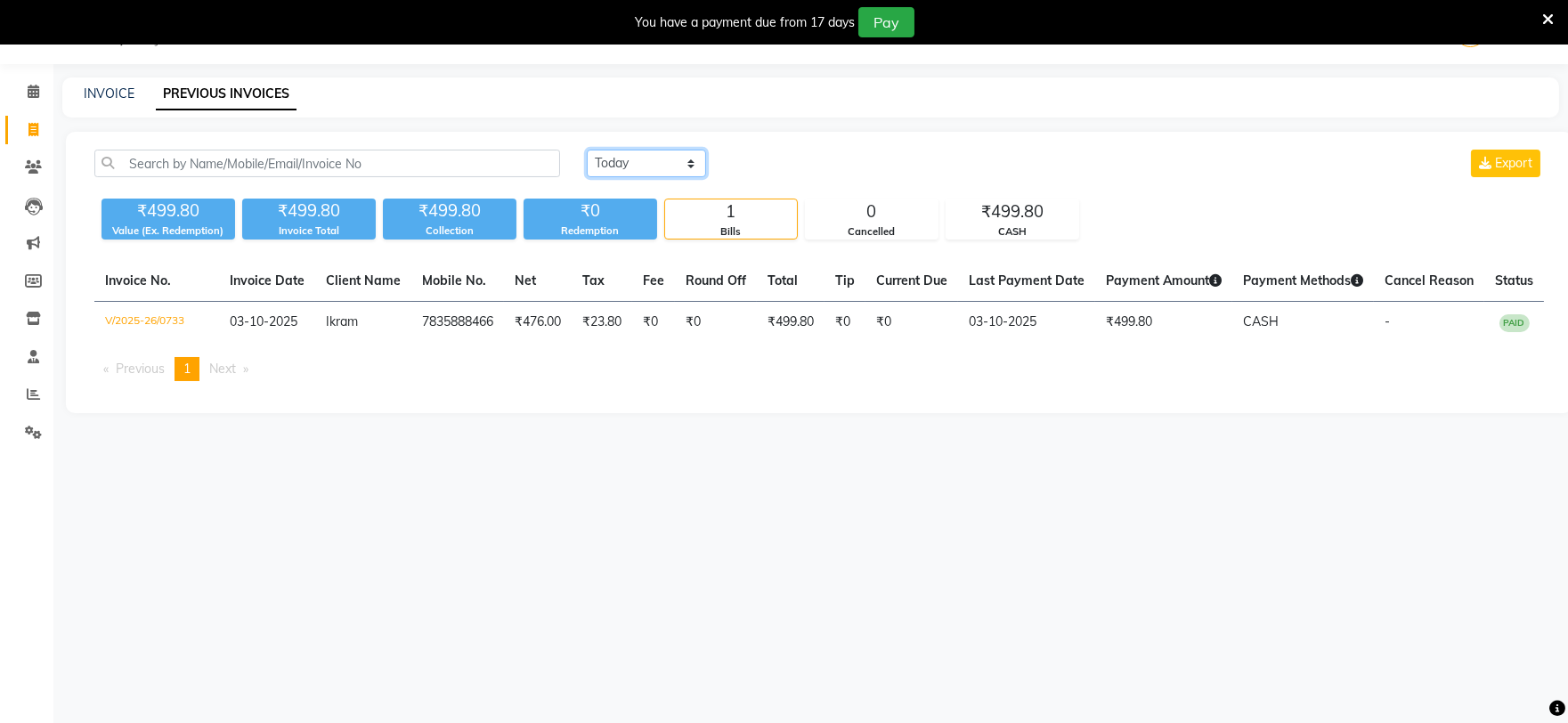
click at [624, 162] on select "[DATE] [DATE] Custom Range" at bounding box center [647, 163] width 119 height 28
select select "[DATE]"
click at [587, 150] on select "[DATE] [DATE] Custom Range" at bounding box center [647, 163] width 119 height 28
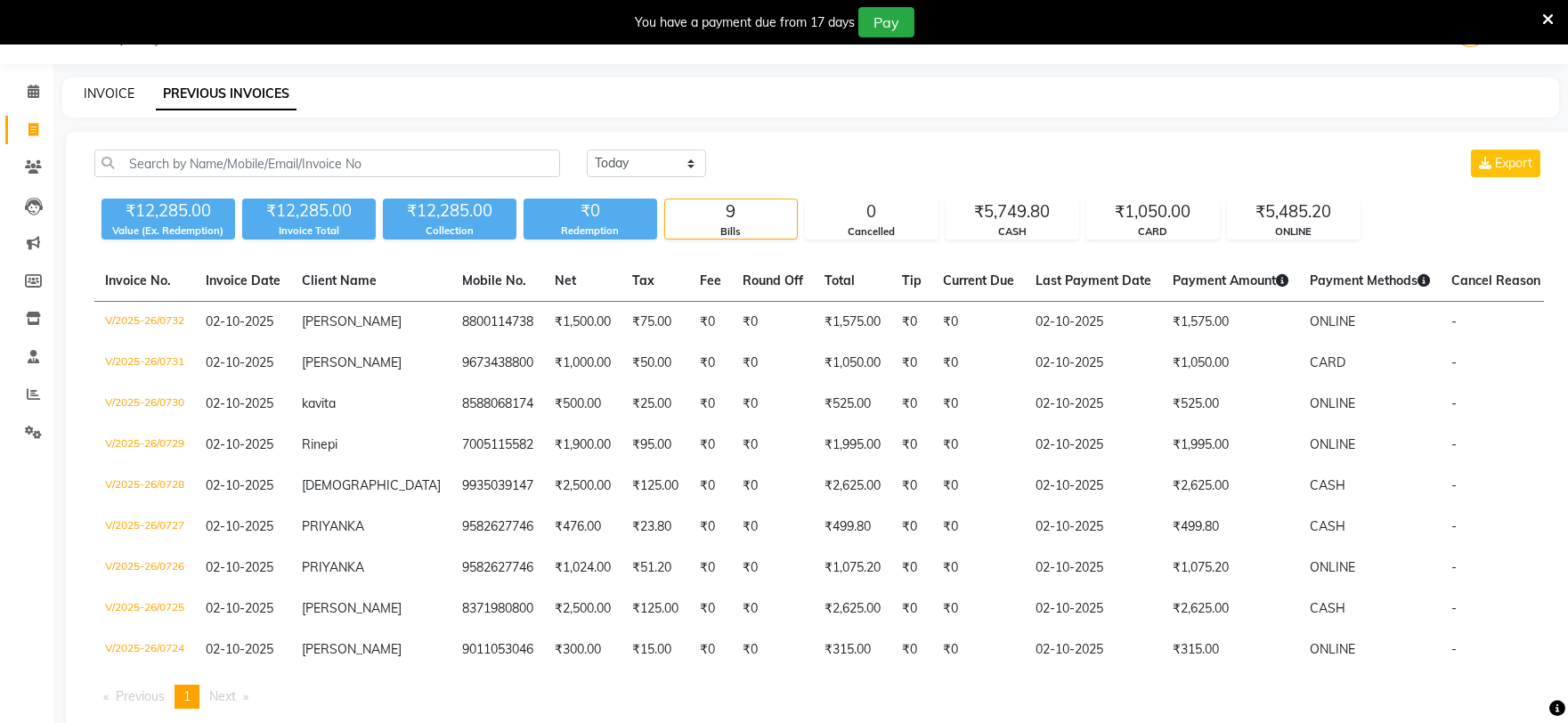
click at [108, 89] on link "INVOICE" at bounding box center [109, 93] width 51 height 16
select select "6915"
select select "service"
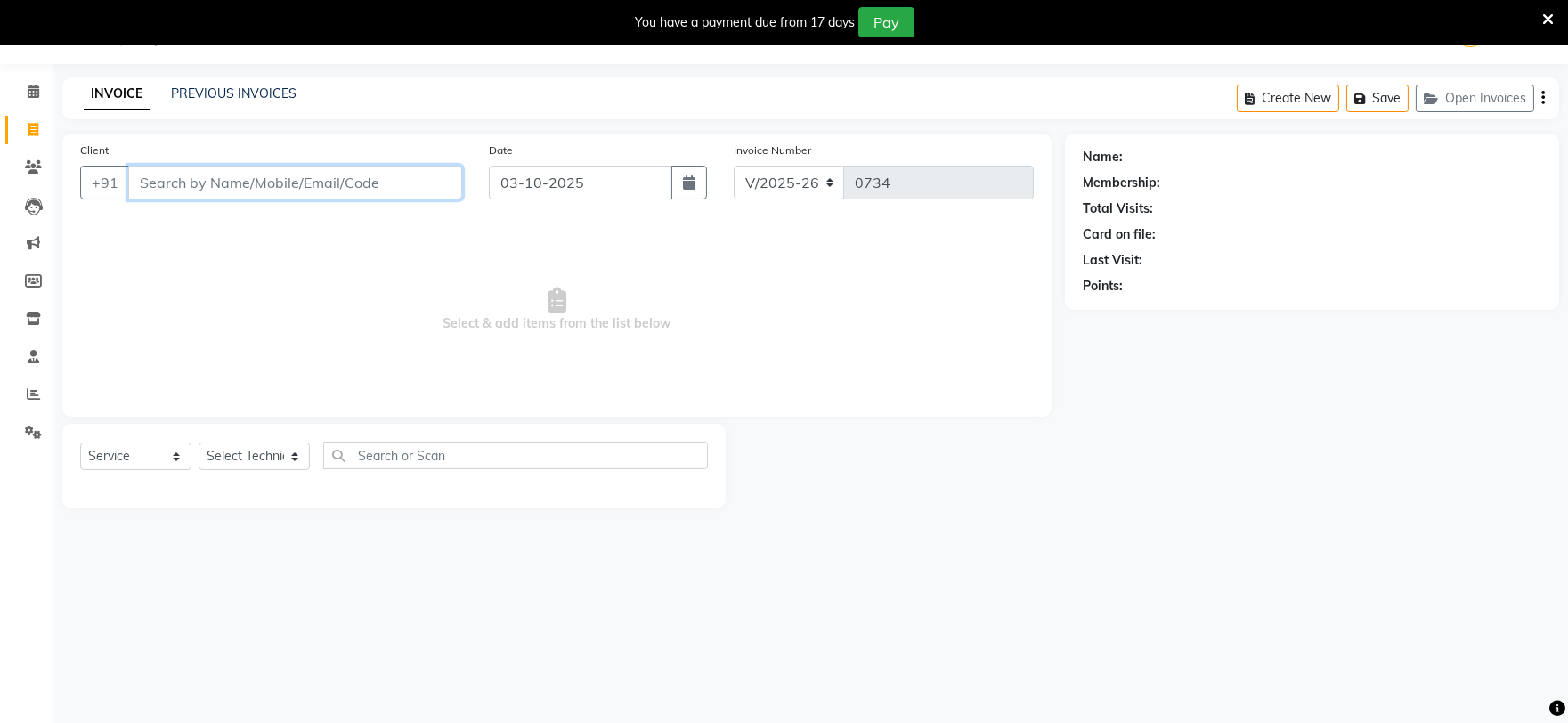
click at [384, 181] on input "Client" at bounding box center [295, 181] width 334 height 34
type input "8287268422"
click at [415, 188] on span "Add Client" at bounding box center [416, 182] width 70 height 18
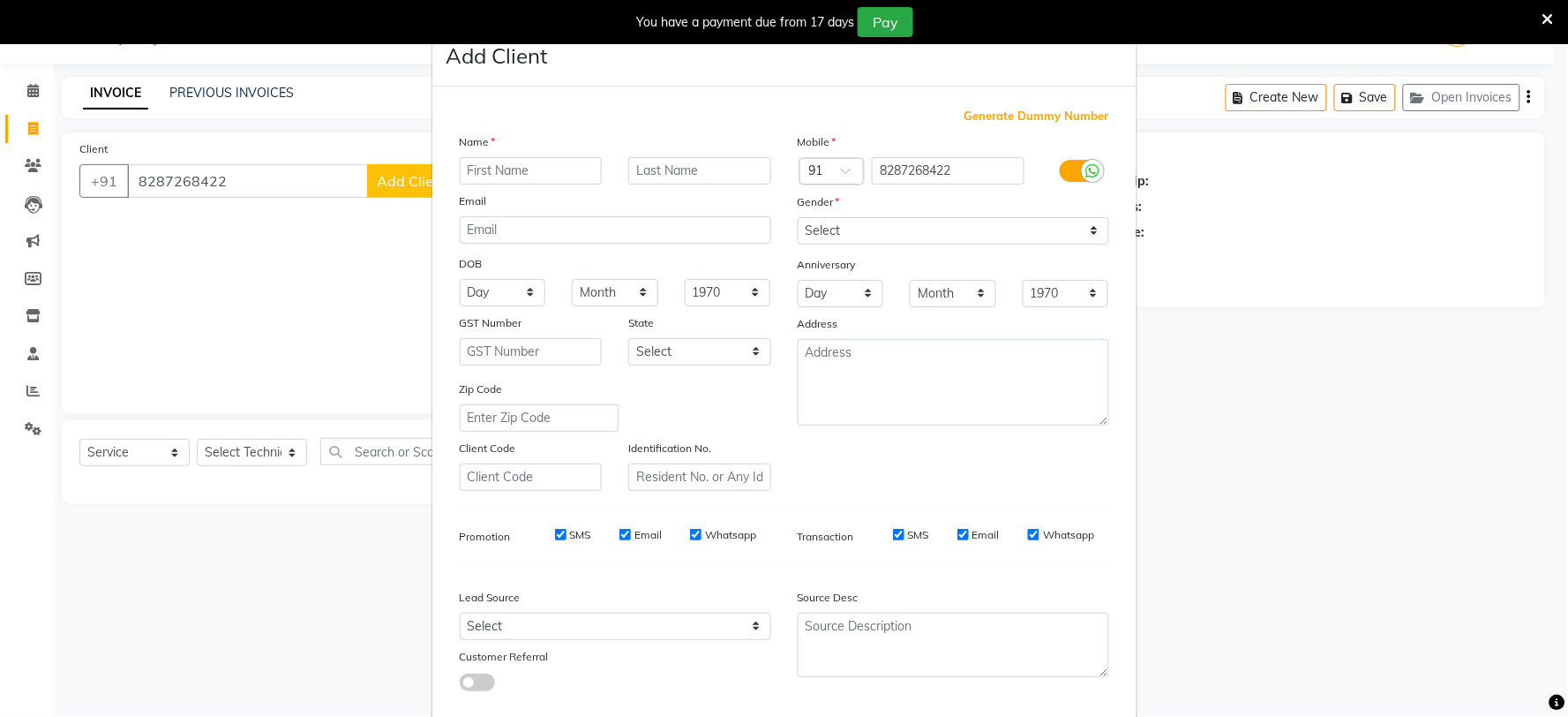
click at [507, 172] on input "text" at bounding box center [531, 170] width 143 height 28
click at [536, 174] on input "Kiarna" at bounding box center [531, 170] width 143 height 28
type input "[PERSON_NAME]"
click at [823, 232] on select "Select [DEMOGRAPHIC_DATA] [DEMOGRAPHIC_DATA] Other Prefer Not To Say" at bounding box center [953, 230] width 311 height 28
select select "[DEMOGRAPHIC_DATA]"
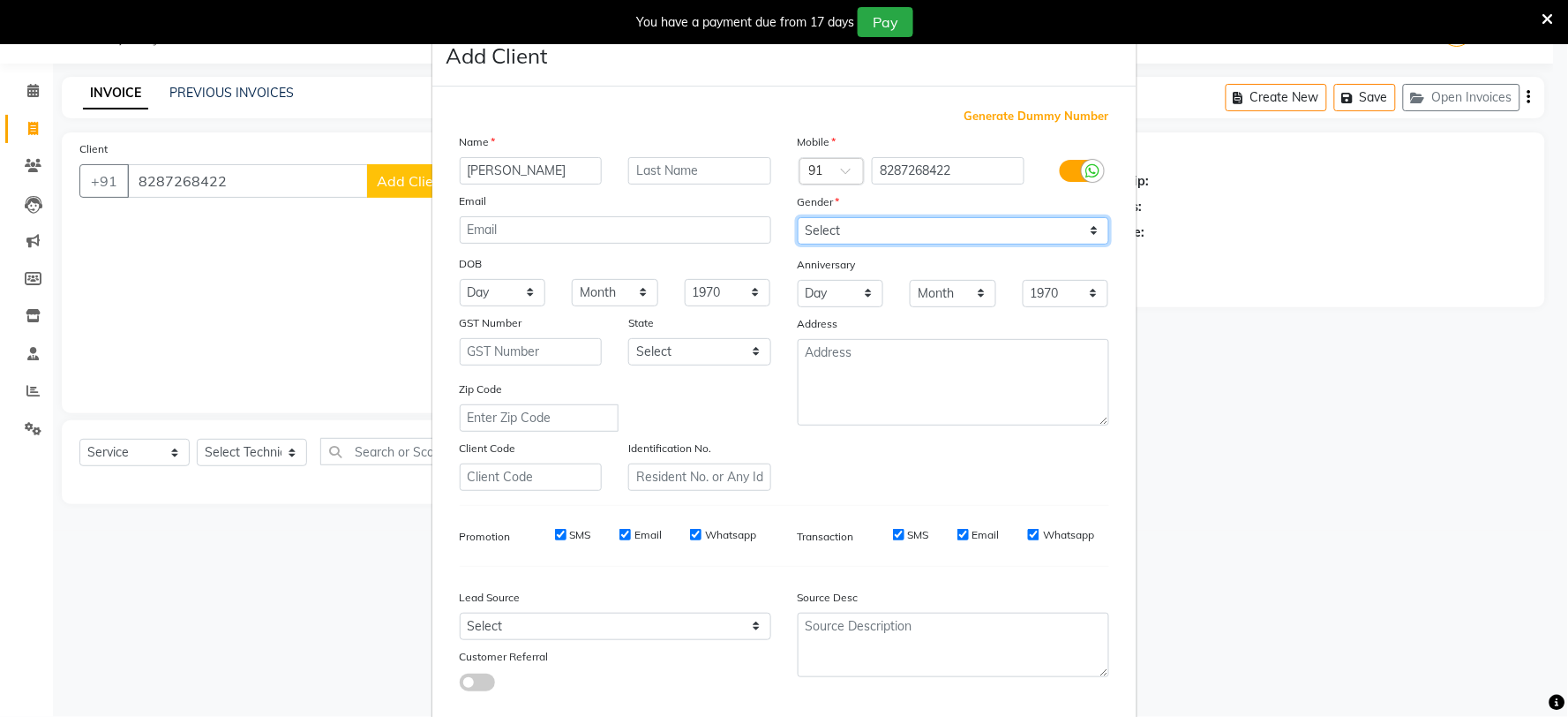
click at [798, 217] on select "Select [DEMOGRAPHIC_DATA] [DEMOGRAPHIC_DATA] Other Prefer Not To Say" at bounding box center [953, 230] width 311 height 28
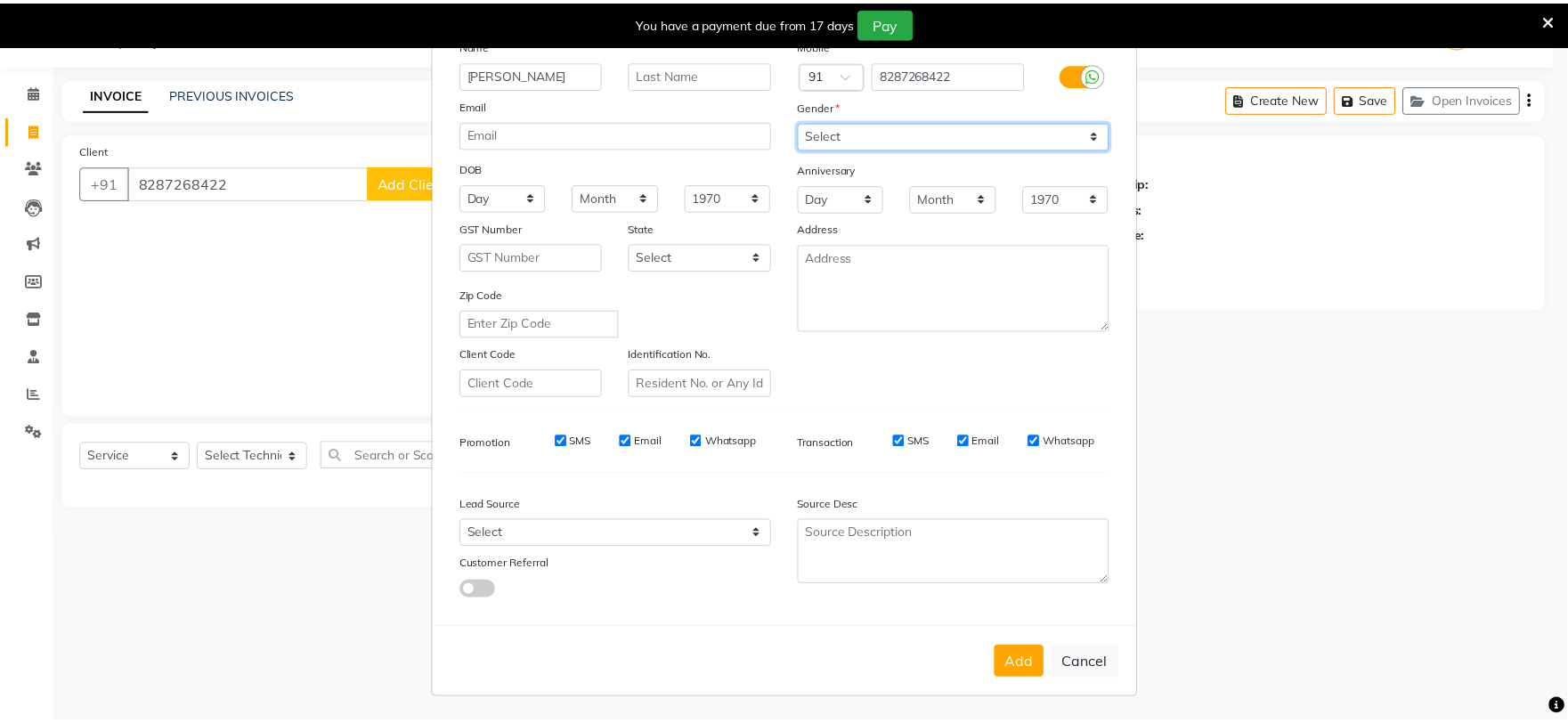
scroll to position [100, 0]
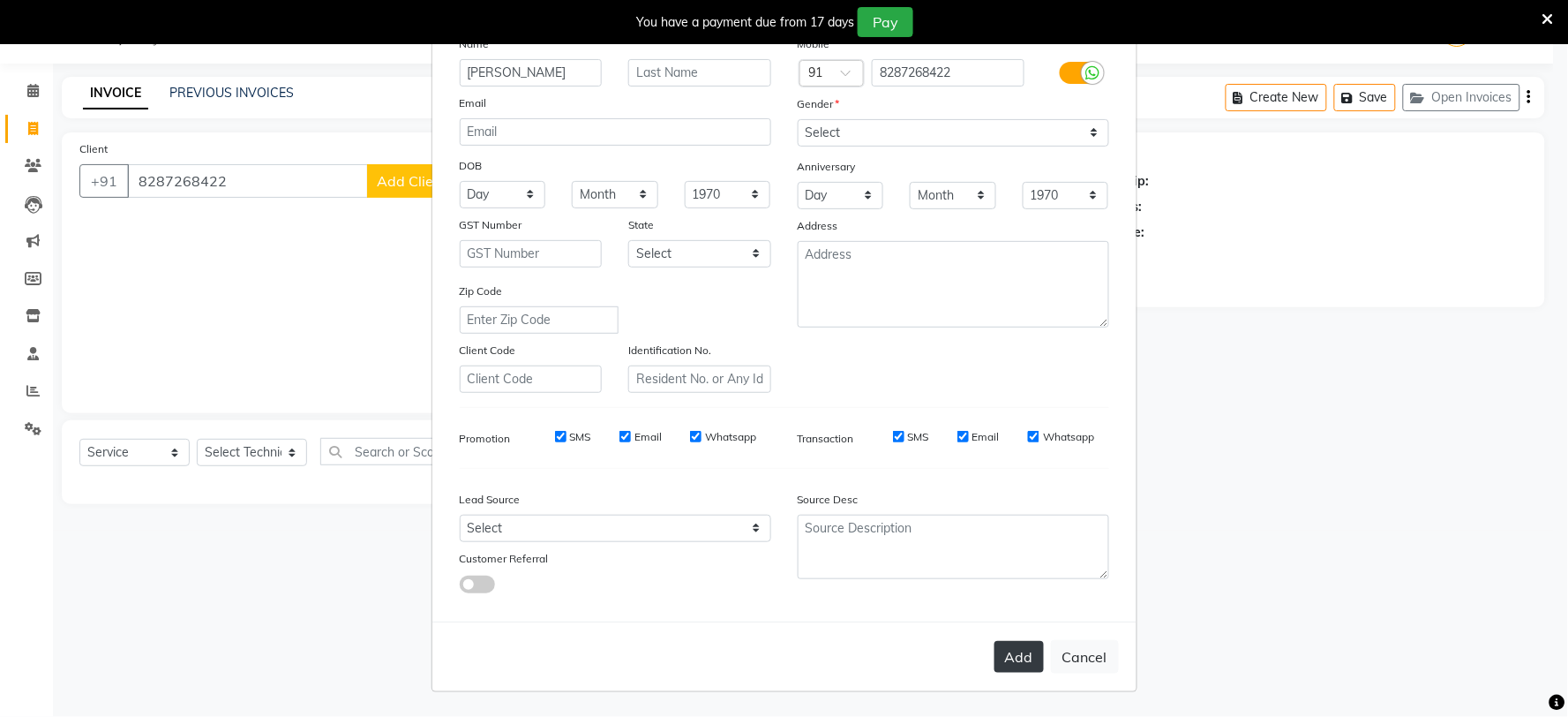
click at [1007, 653] on button "Add" at bounding box center [1020, 656] width 50 height 31
select select
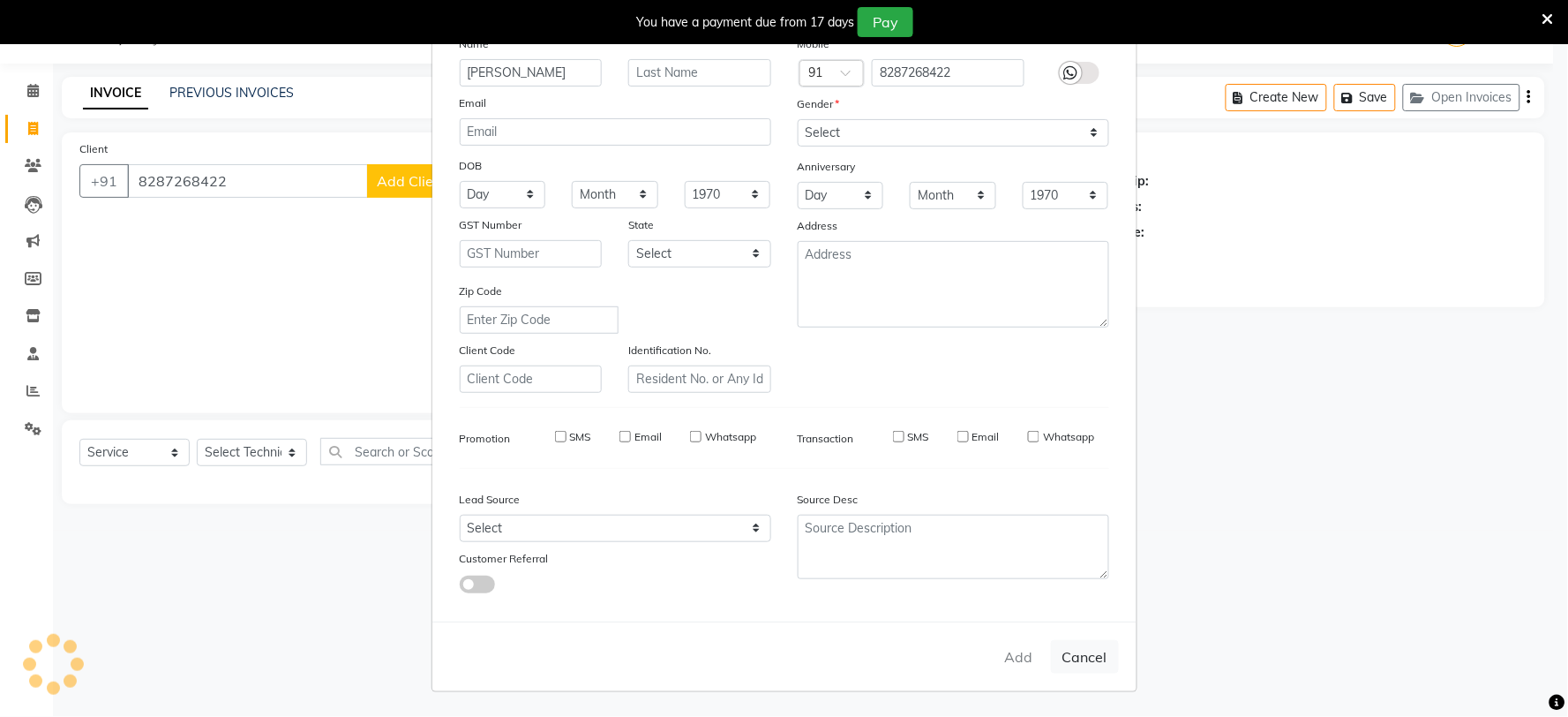
select select
checkbox input "false"
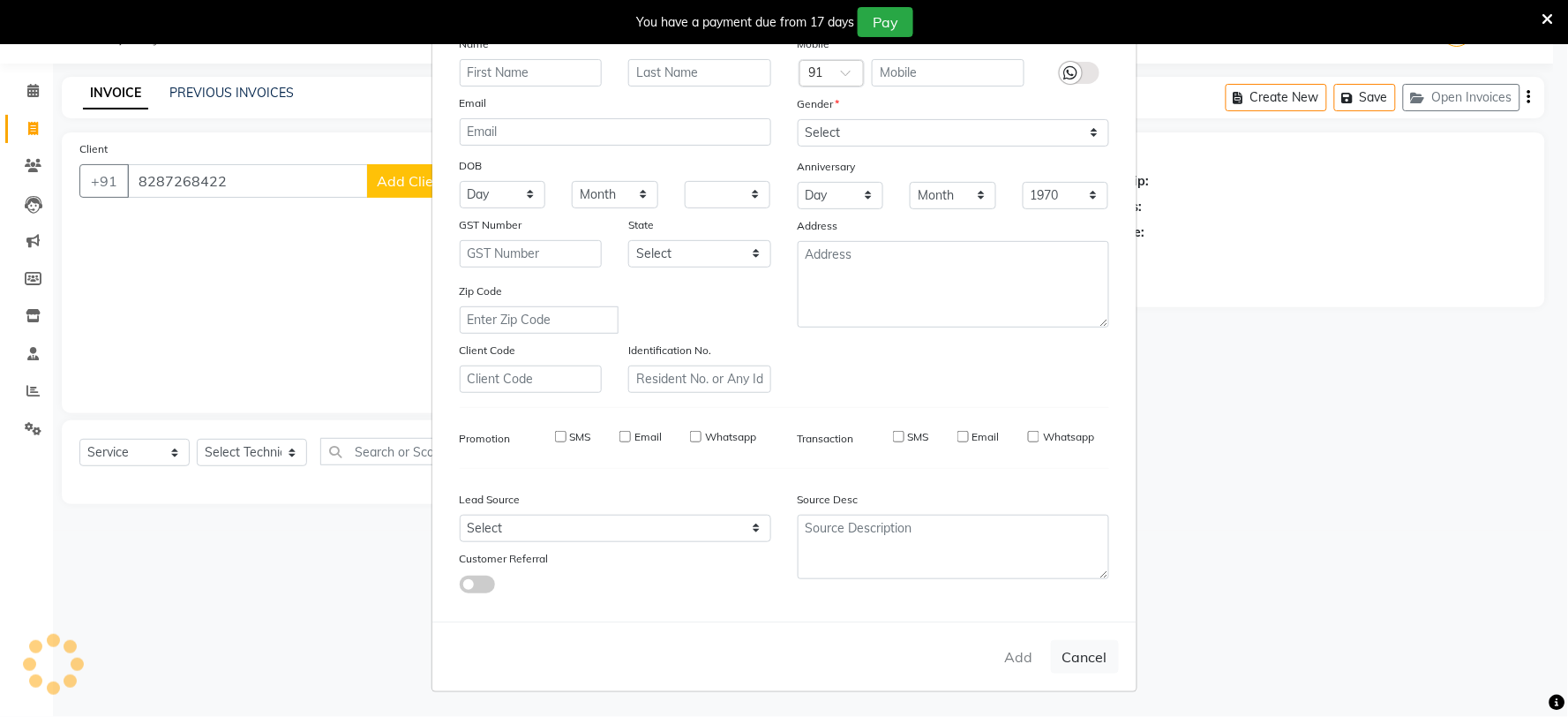
checkbox input "false"
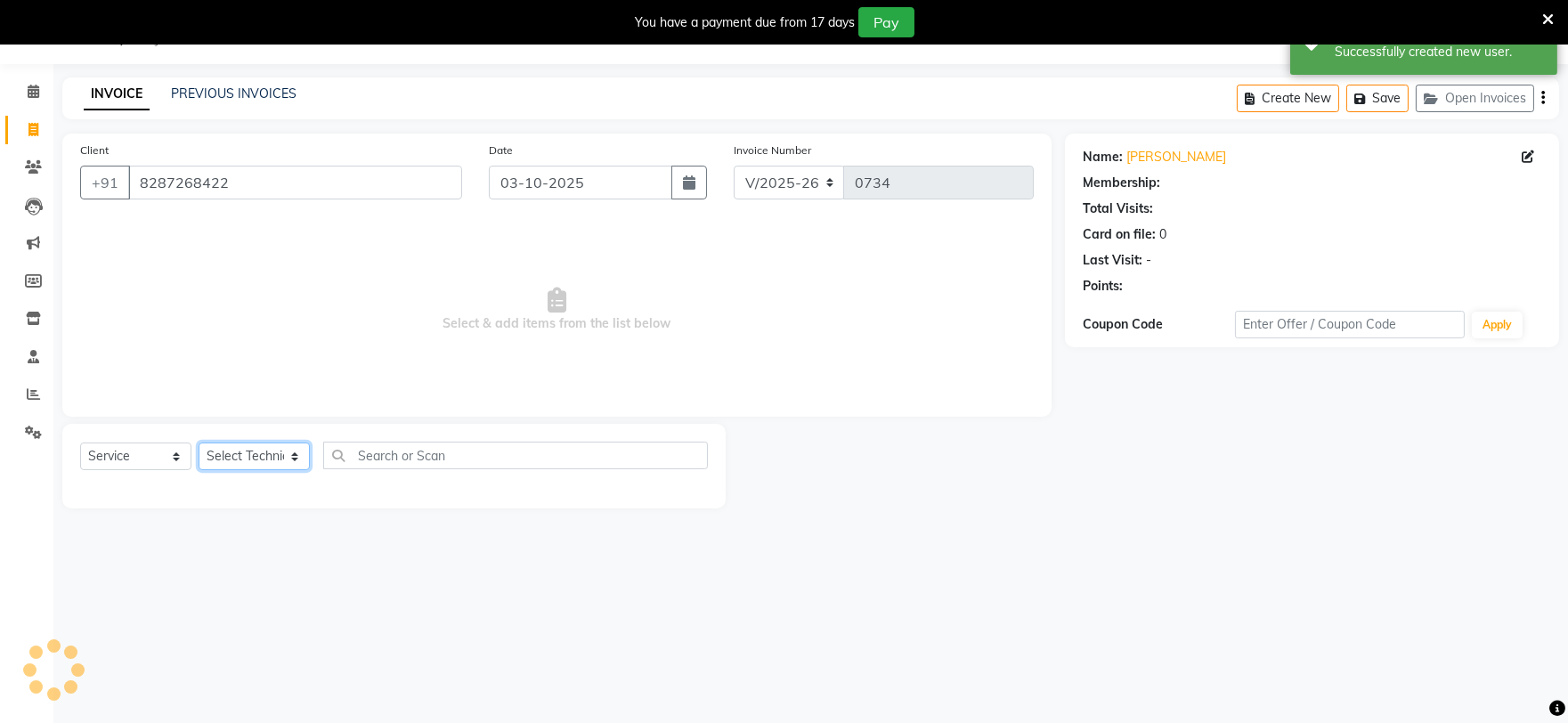
click at [251, 458] on select "Select Technician [PERSON_NAME] [PERSON_NAME] MANAGER [PERSON_NAME]" at bounding box center [255, 456] width 111 height 28
select select "88048"
click at [199, 444] on select "Select Technician [PERSON_NAME] [PERSON_NAME] MANAGER [PERSON_NAME]" at bounding box center [255, 456] width 111 height 28
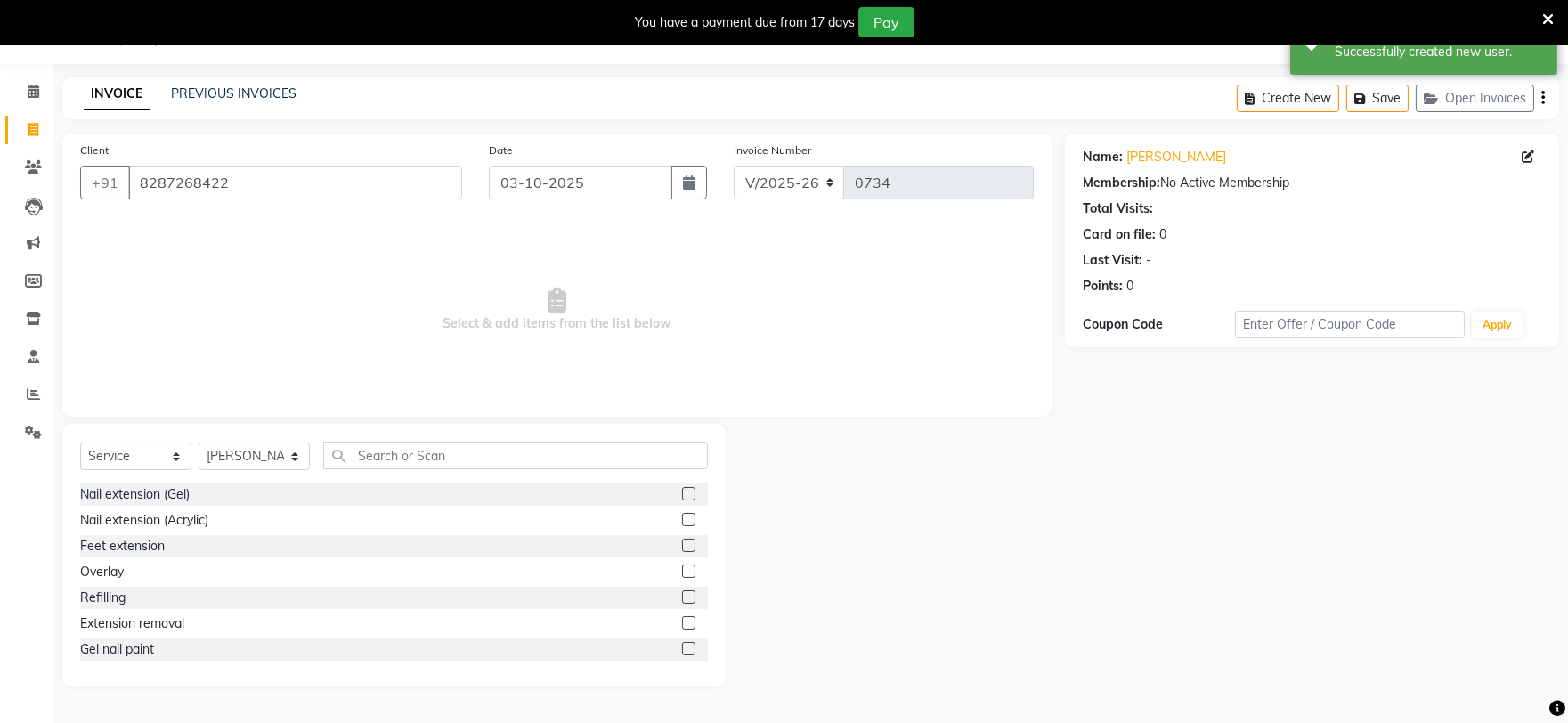
click at [682, 491] on label at bounding box center [689, 494] width 13 height 13
click at [682, 491] on input "checkbox" at bounding box center [688, 494] width 12 height 12
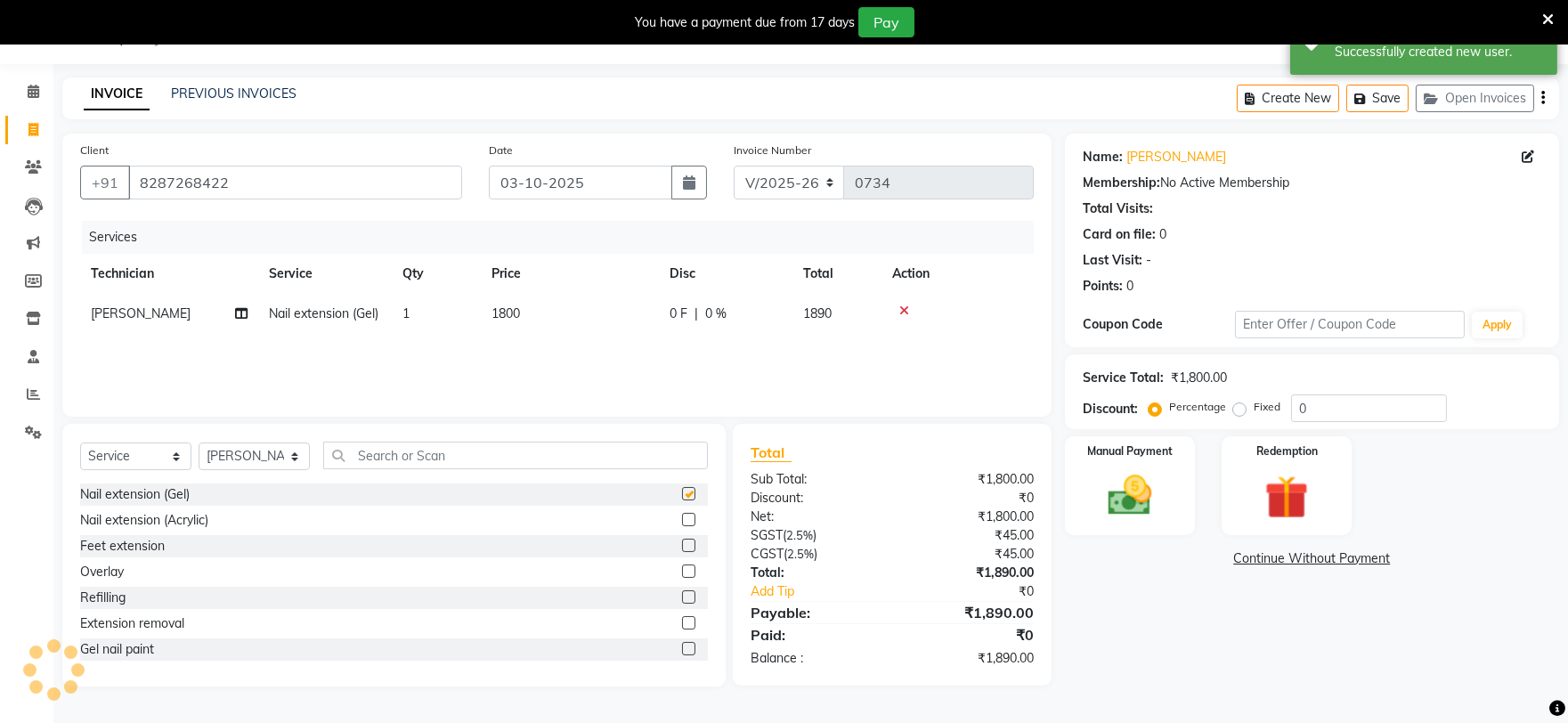
checkbox input "false"
click at [588, 315] on td "1800" at bounding box center [570, 314] width 178 height 40
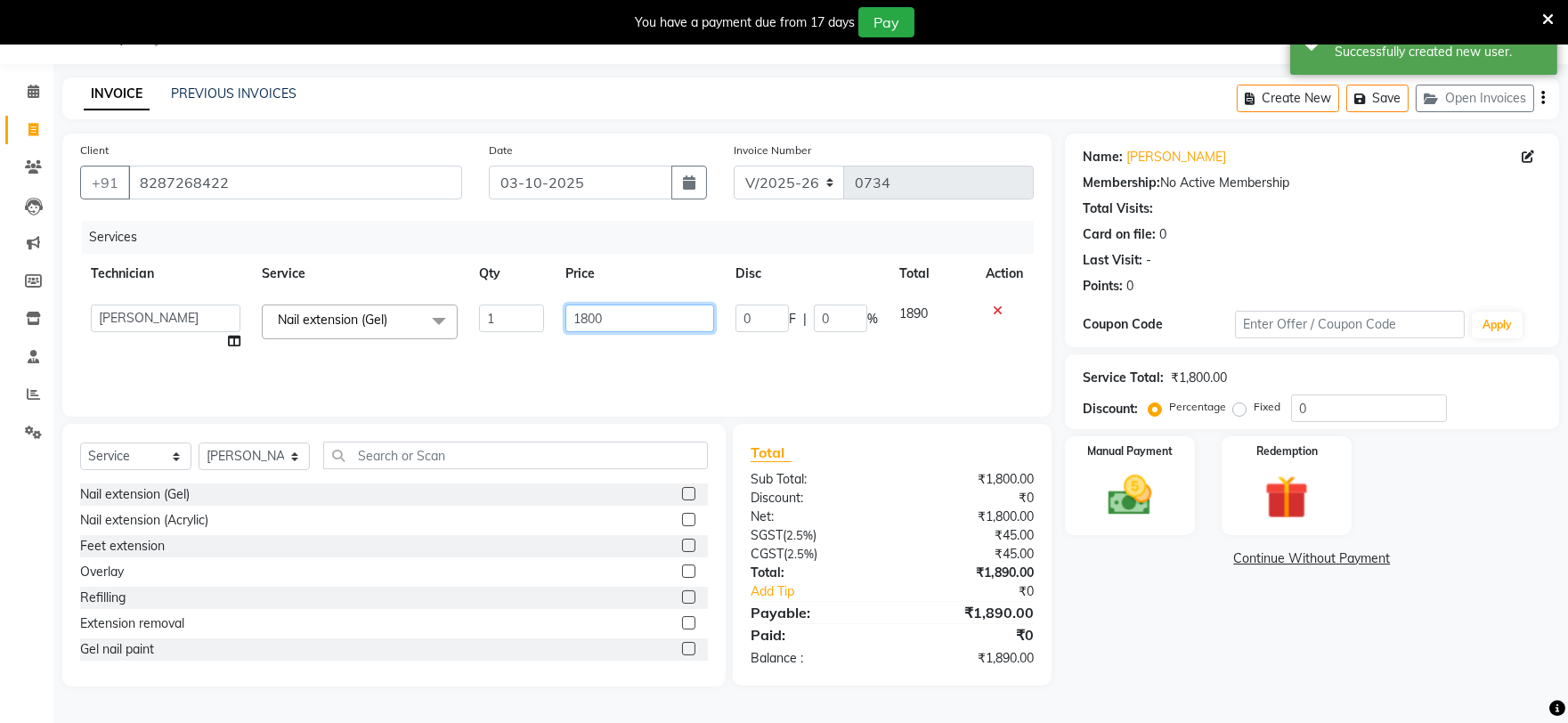
click at [612, 313] on input "1800" at bounding box center [640, 318] width 149 height 28
type input "1"
type input "1500"
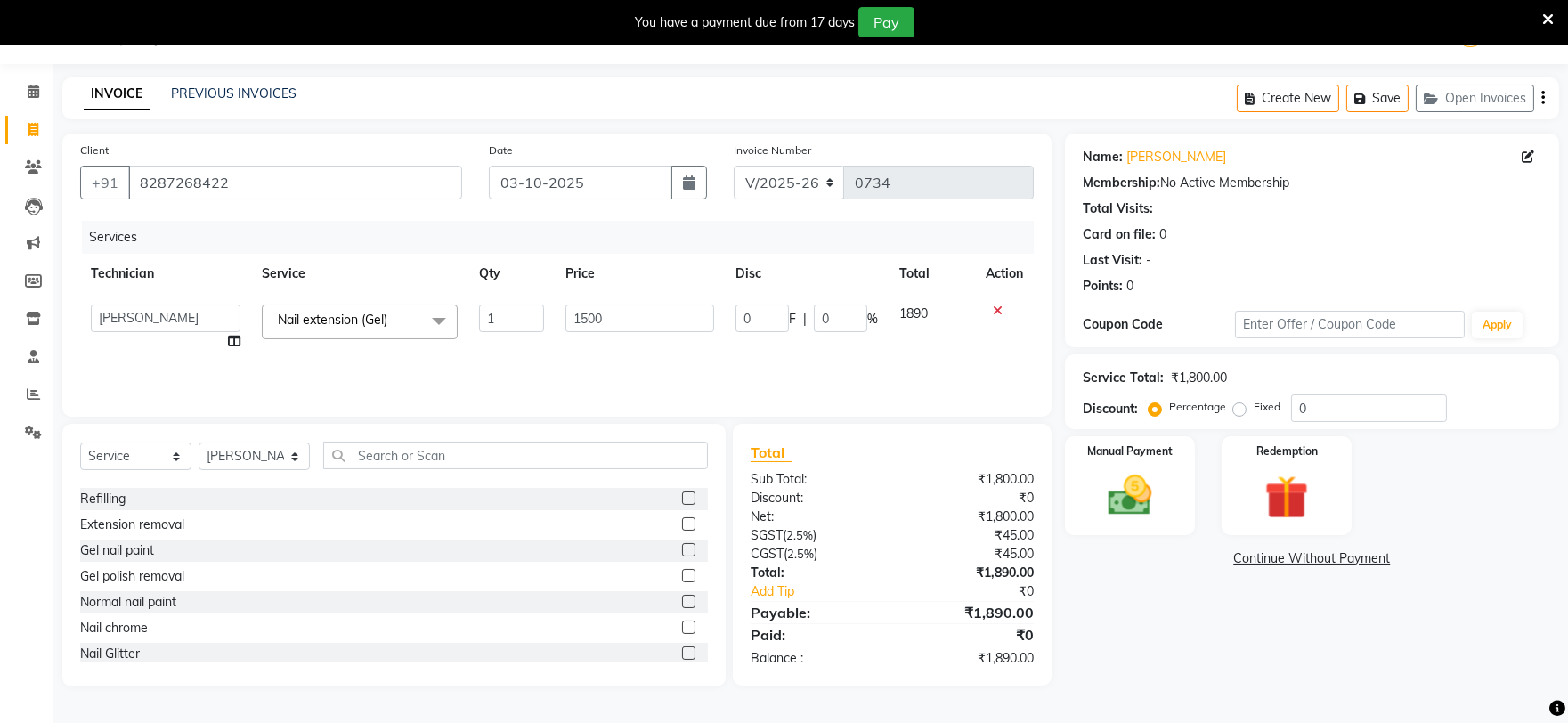
click at [682, 625] on label at bounding box center [689, 627] width 13 height 13
click at [682, 625] on input "checkbox" at bounding box center [688, 628] width 12 height 12
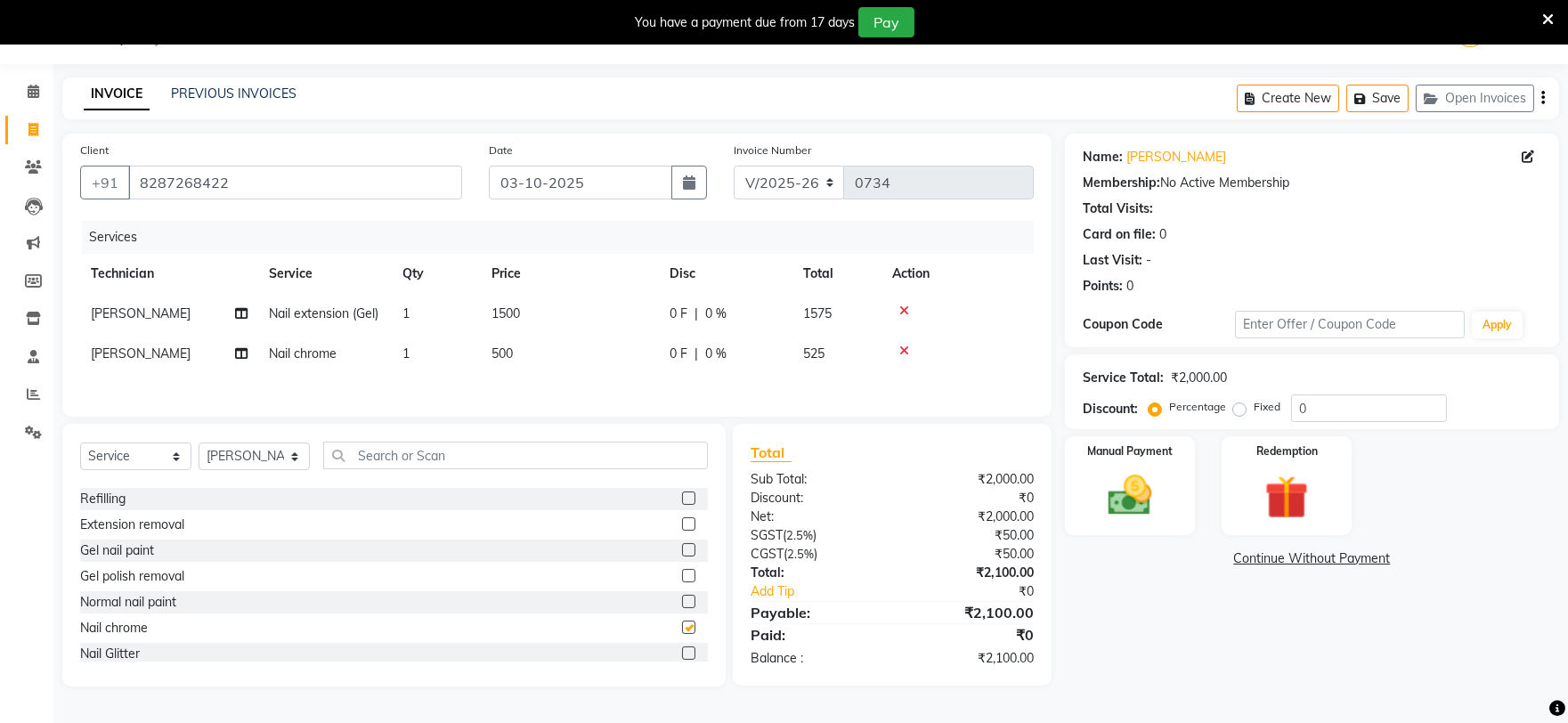
checkbox input "false"
click at [455, 343] on td "1" at bounding box center [436, 354] width 89 height 40
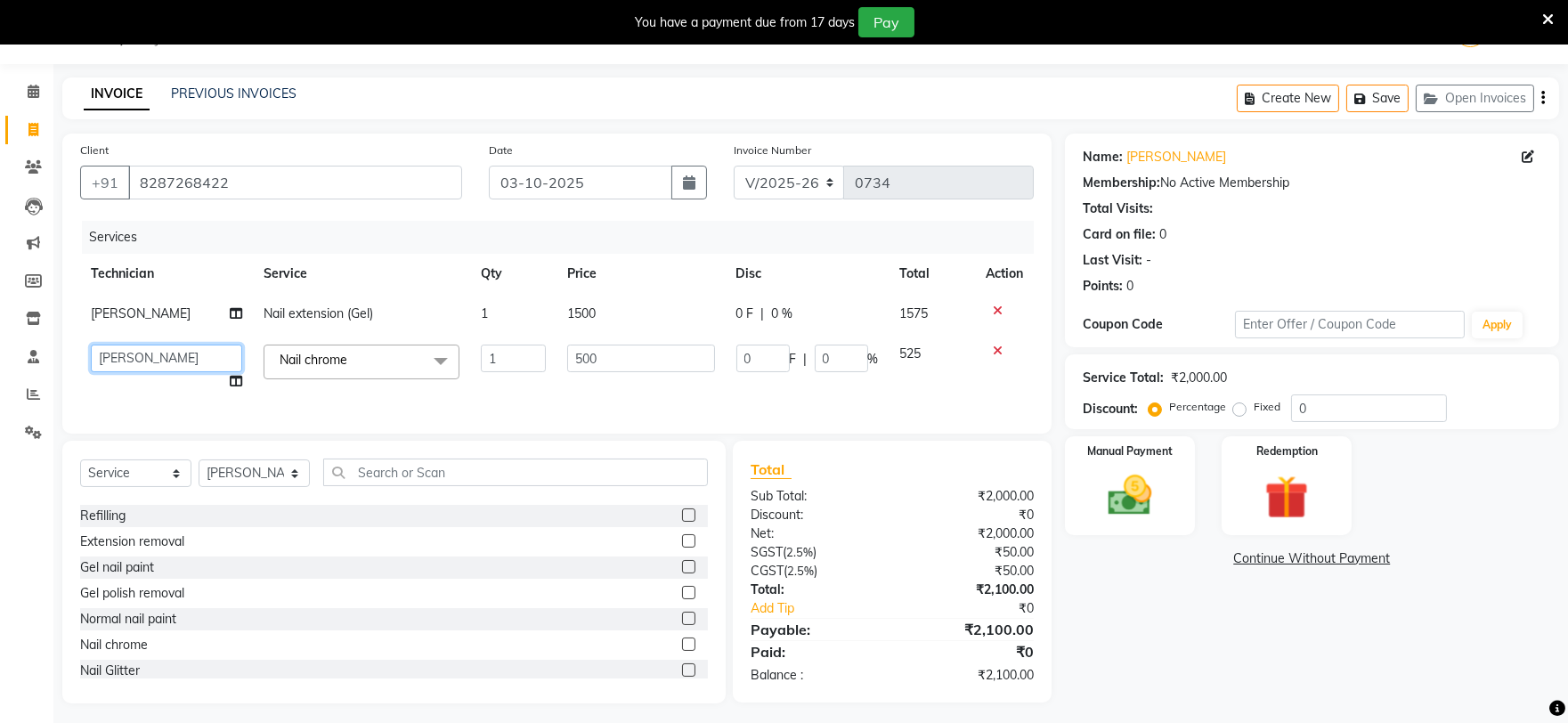
click at [197, 363] on select "[PERSON_NAME] [PERSON_NAME] MANAGER [PERSON_NAME]" at bounding box center [167, 358] width 152 height 28
select select "58164"
drag, startPoint x: 1035, startPoint y: 470, endPoint x: 1063, endPoint y: 483, distance: 30.9
click at [1046, 473] on div "Total Sub Total: ₹2,000.00 Discount: ₹0 Net: ₹2,000.00 SGST ( 2.5% ) ₹50.00 CGS…" at bounding box center [892, 571] width 318 height 262
drag, startPoint x: 1115, startPoint y: 499, endPoint x: 1127, endPoint y: 508, distance: 15.0
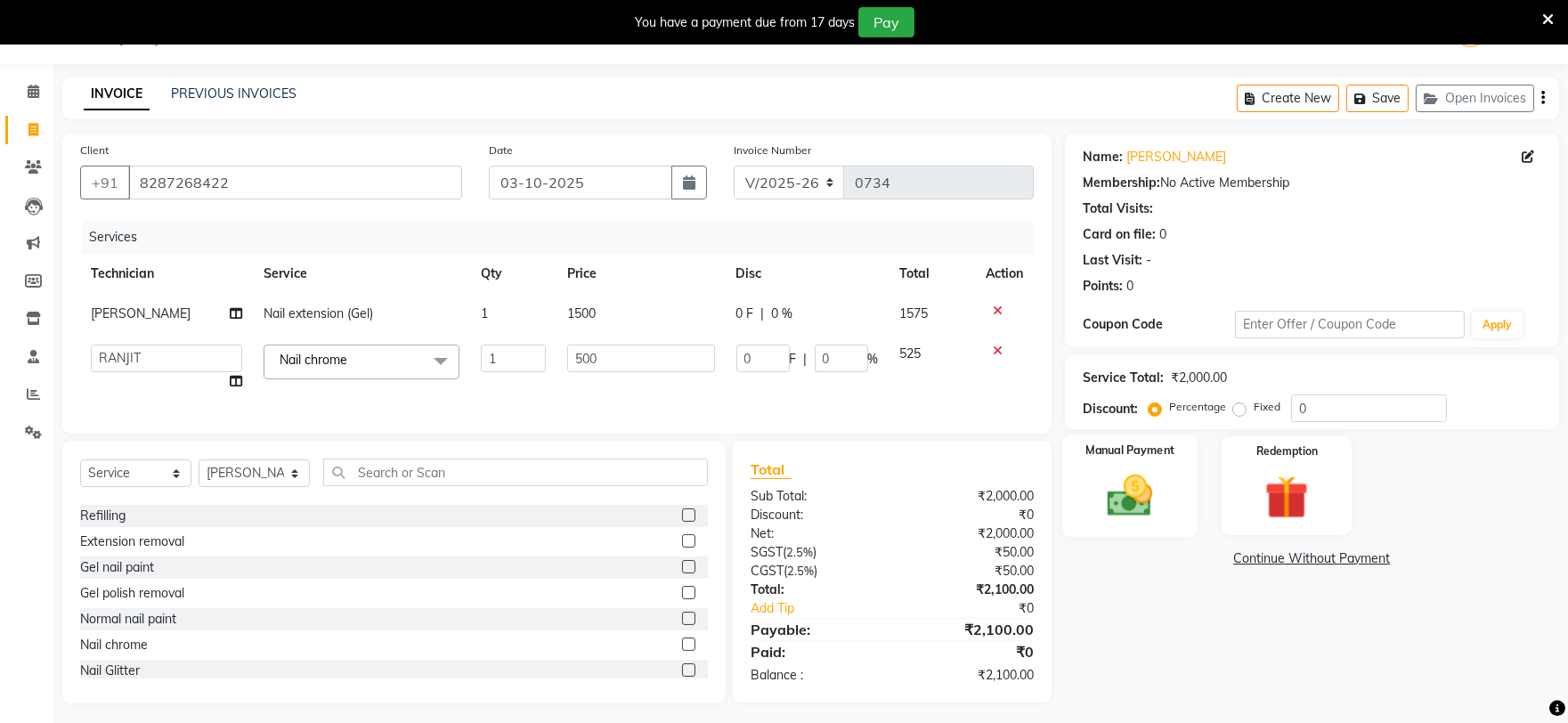
click at [1116, 502] on img at bounding box center [1129, 495] width 74 height 53
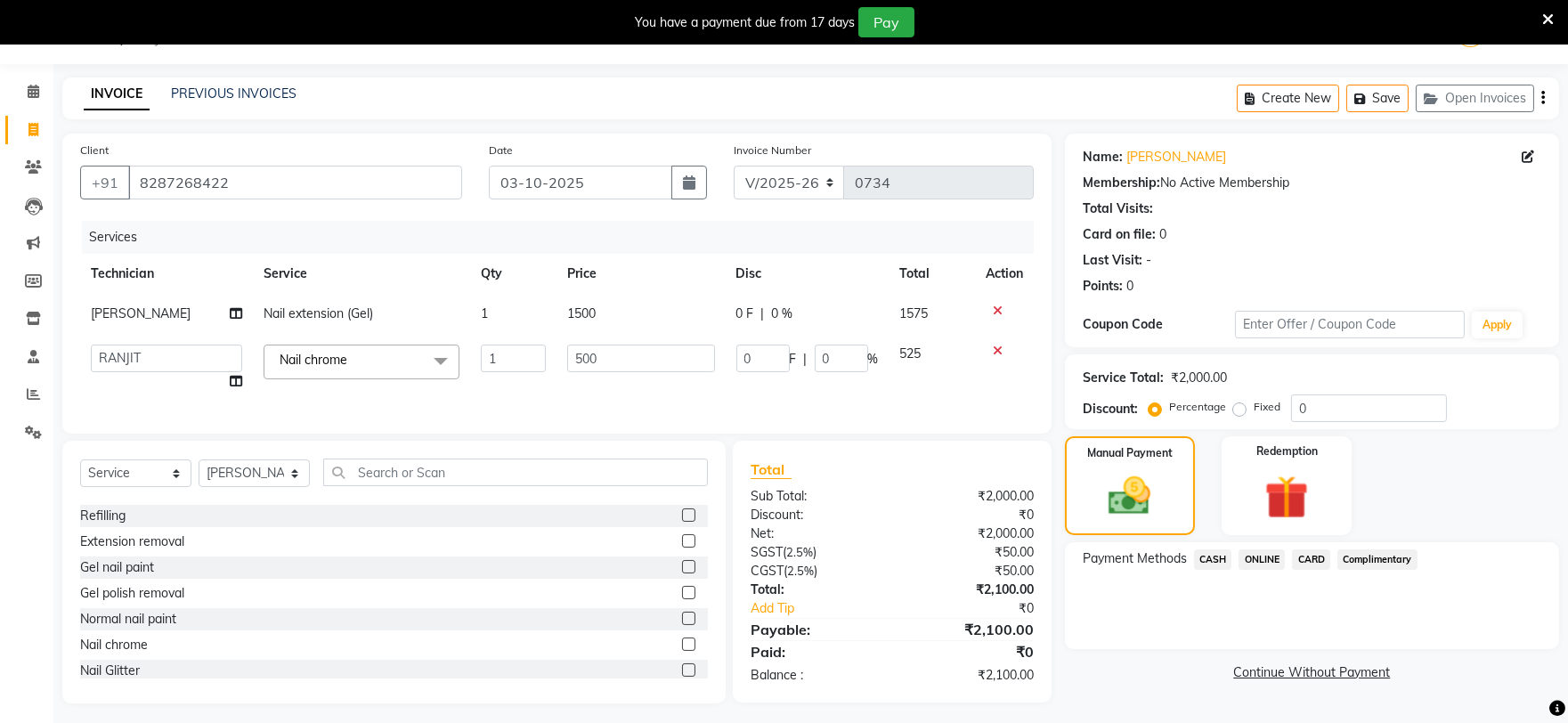
click at [1207, 556] on span "CASH" at bounding box center [1213, 559] width 38 height 20
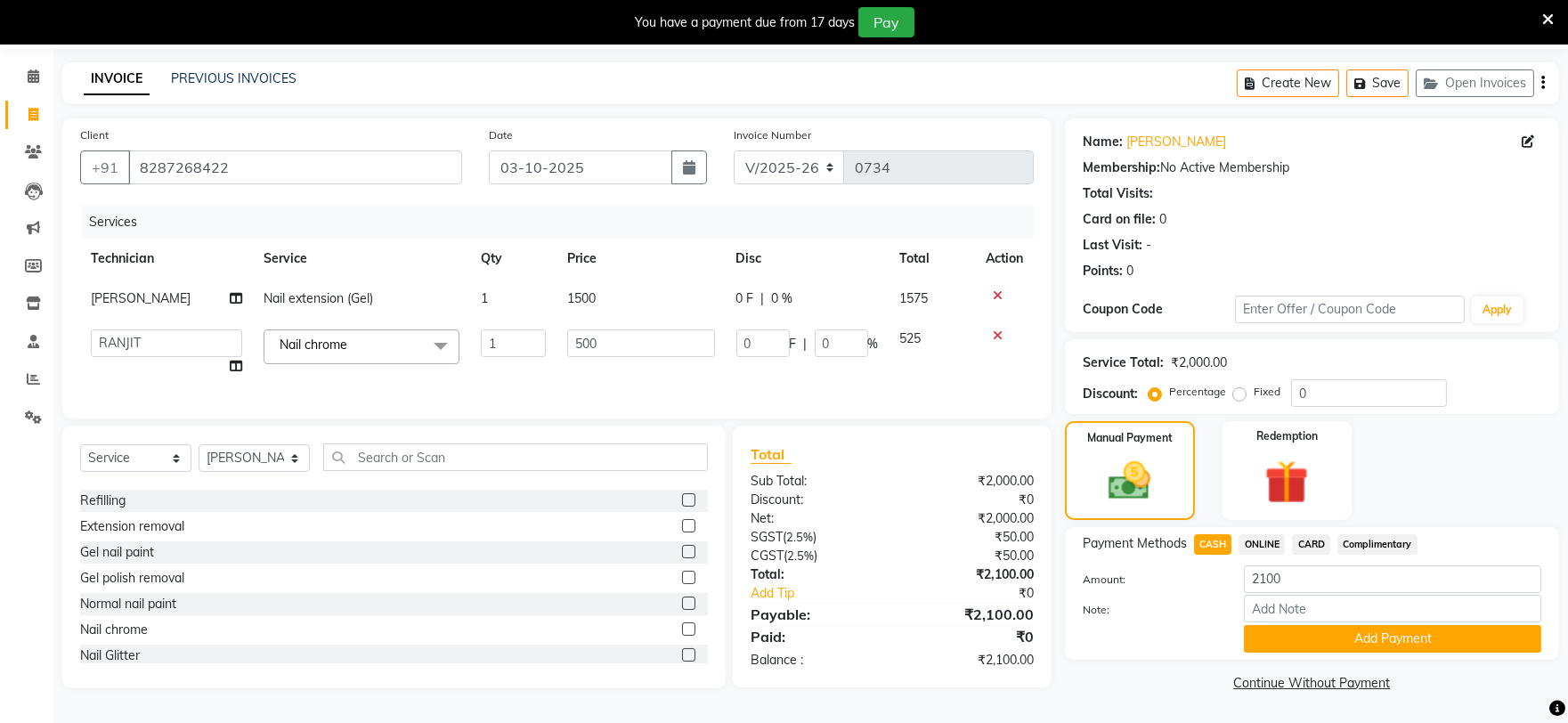
scroll to position [66, 0]
click at [1335, 629] on button "Add Payment" at bounding box center [1393, 639] width 298 height 28
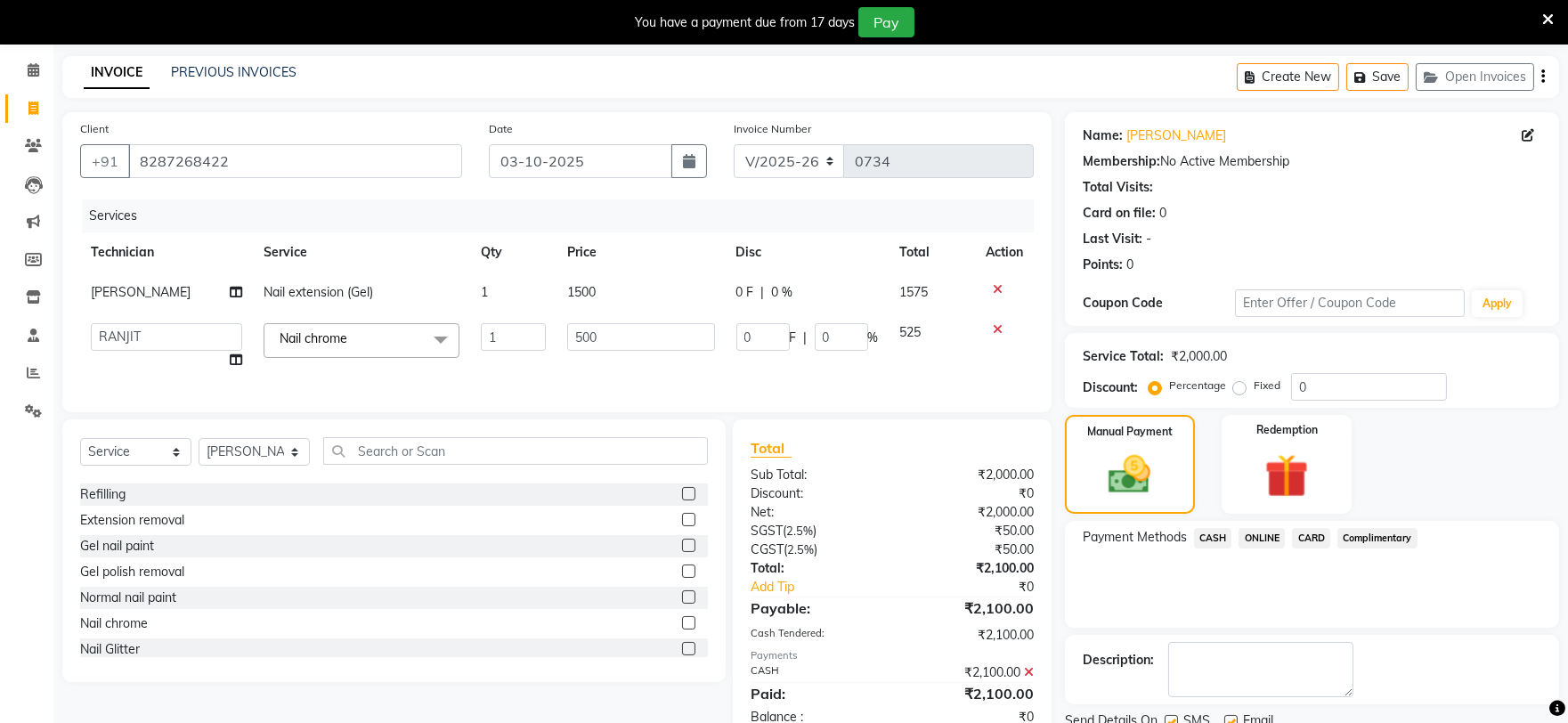
scroll to position [134, 0]
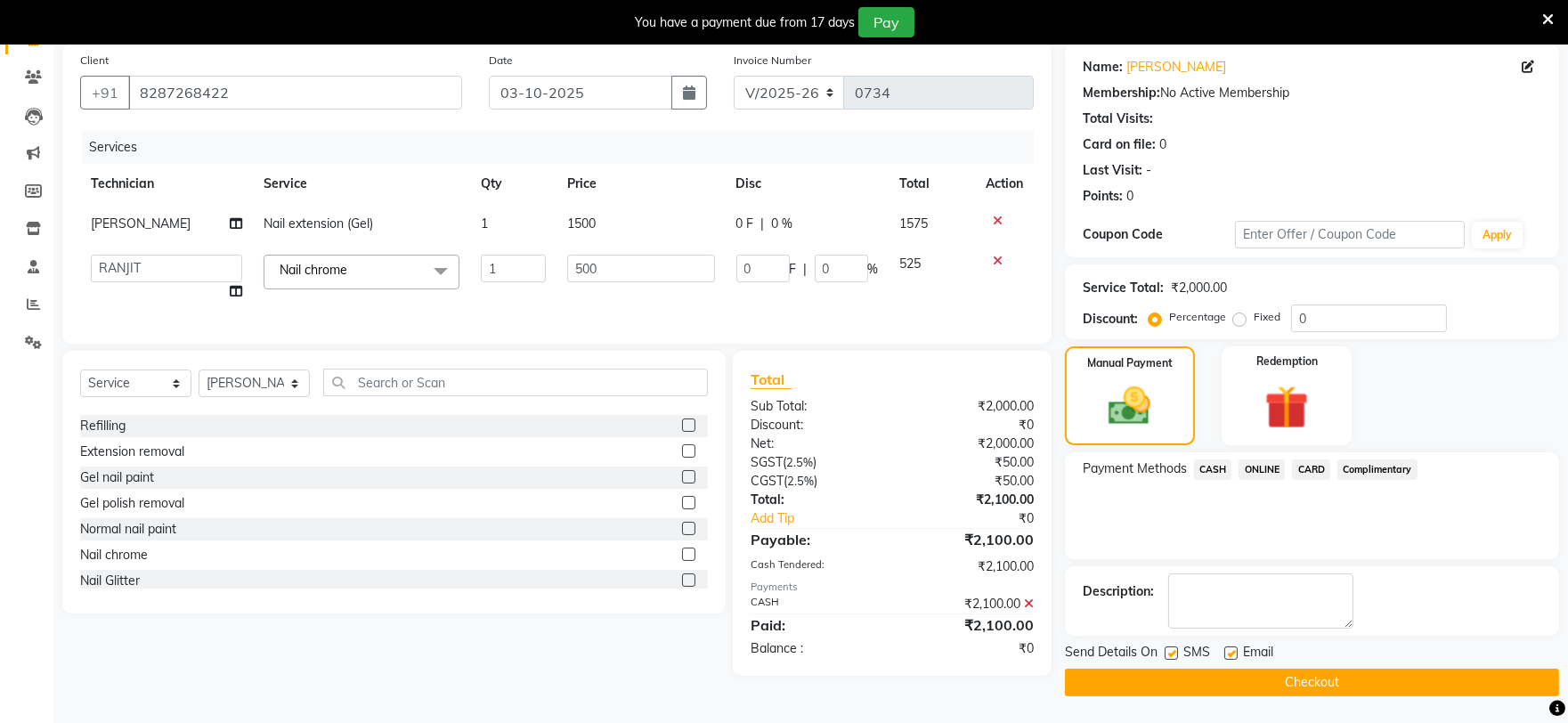
click at [1286, 687] on button "Checkout" at bounding box center [1312, 682] width 494 height 28
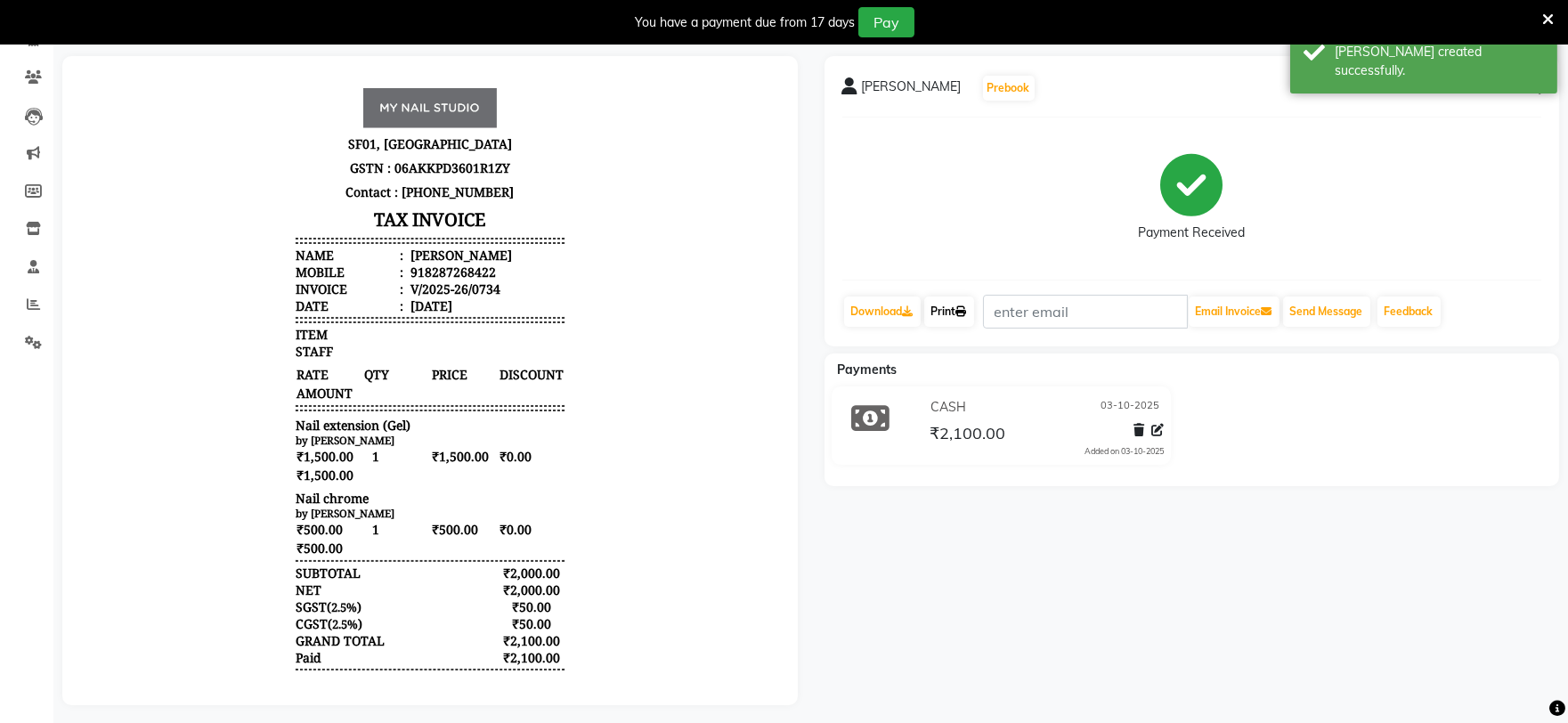
click at [959, 305] on link "Print" at bounding box center [949, 312] width 50 height 31
select select "service"
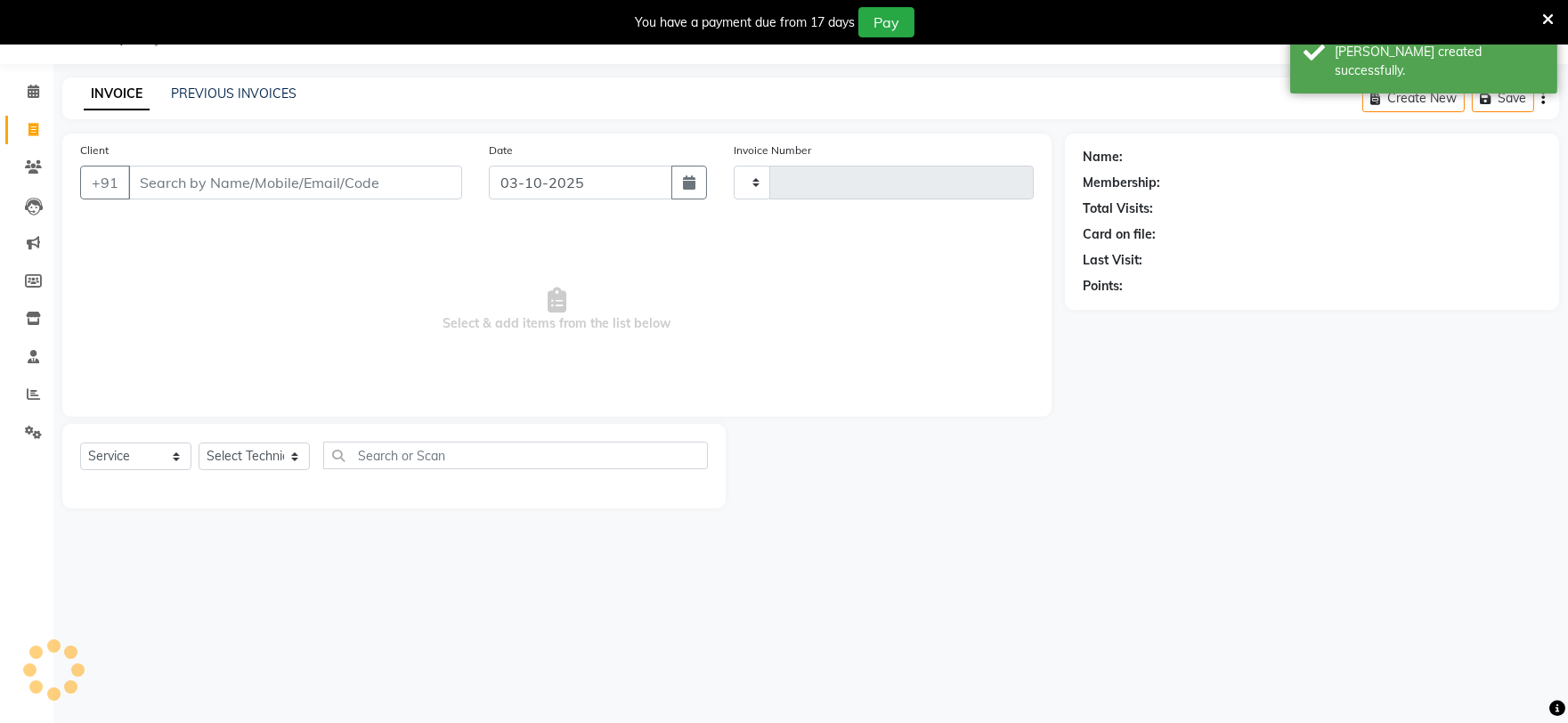
scroll to position [44, 0]
type input "0735"
select select "6915"
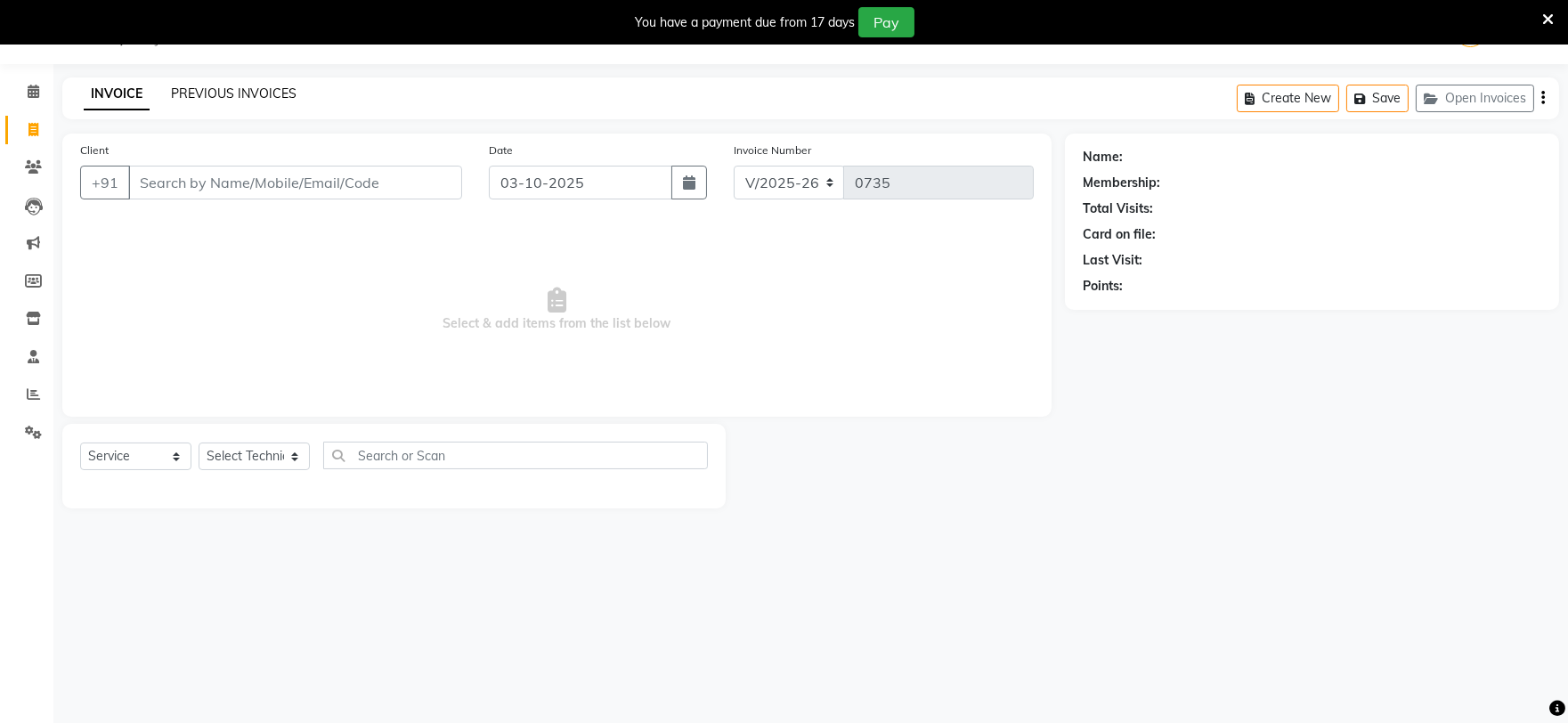
click at [260, 89] on link "PREVIOUS INVOICES" at bounding box center [233, 93] width 126 height 16
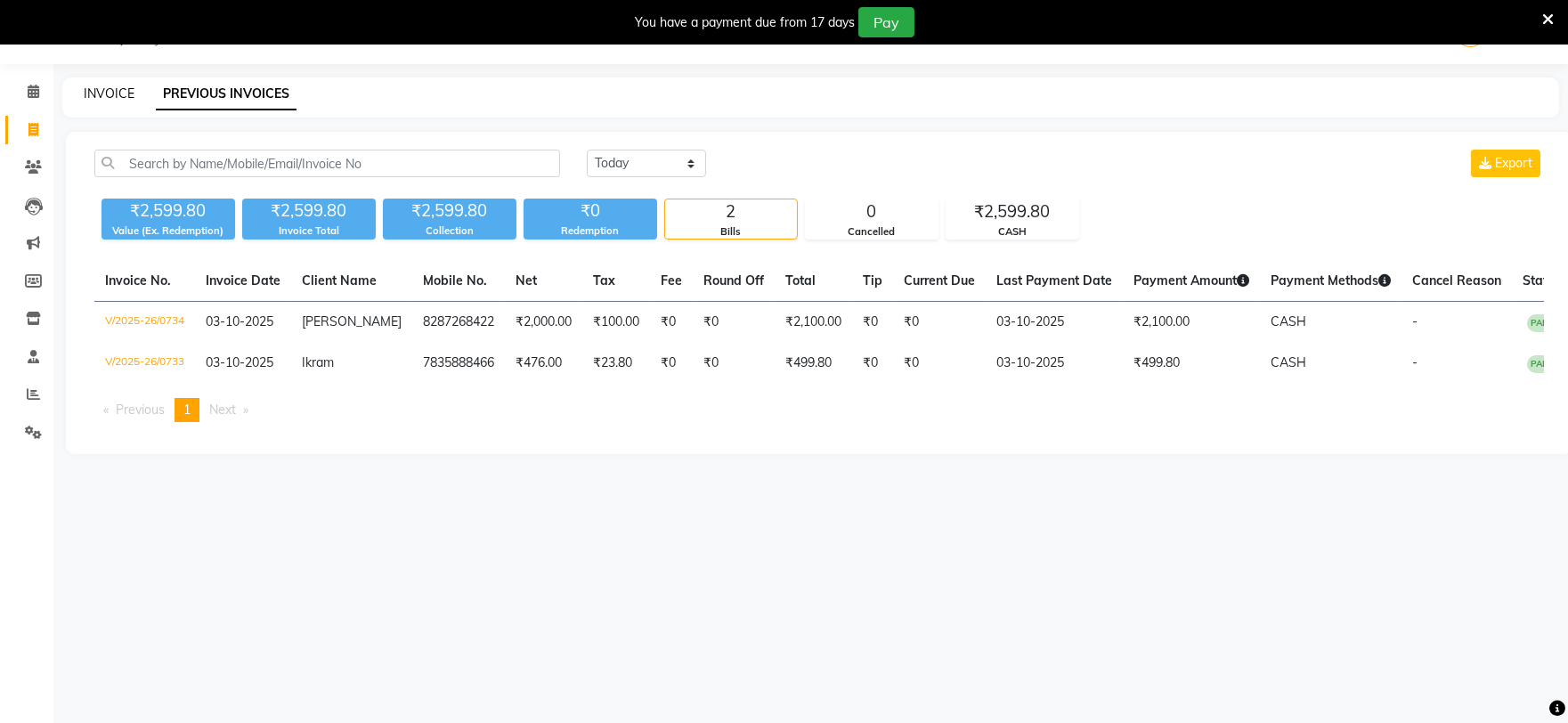
click at [120, 96] on link "INVOICE" at bounding box center [109, 93] width 51 height 16
select select "service"
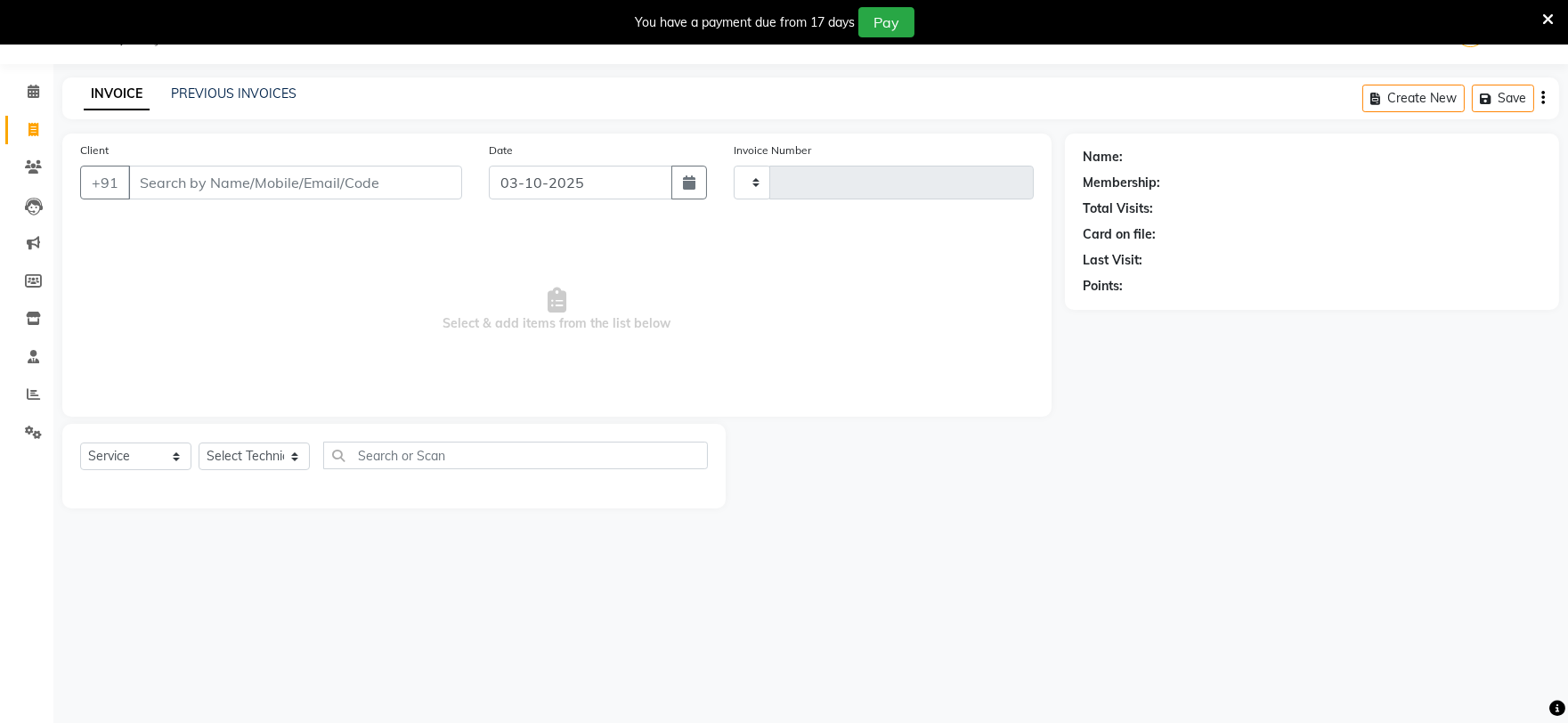
type input "0735"
select select "6915"
